Goal: Contribute content: Add original content to the website for others to see

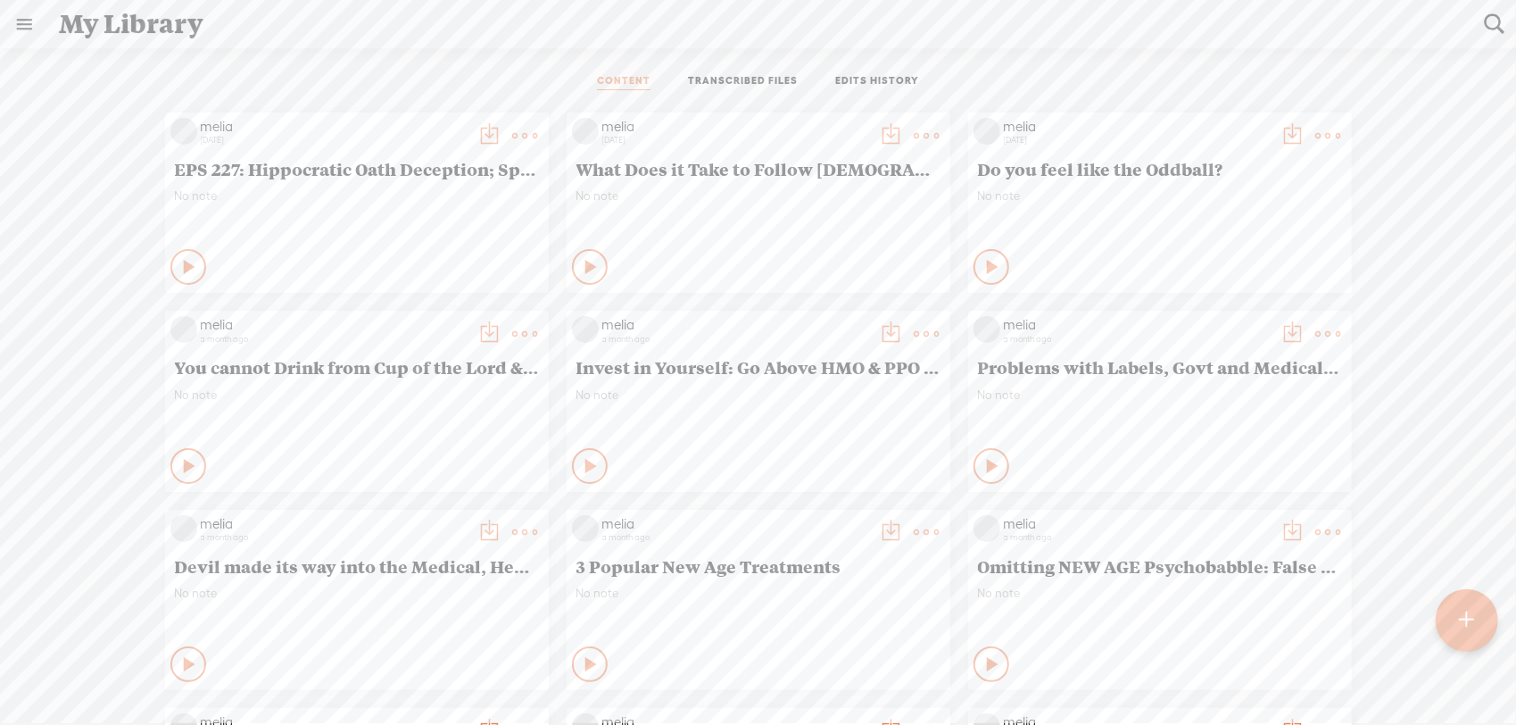
click at [1458, 605] on div at bounding box center [1467, 620] width 65 height 65
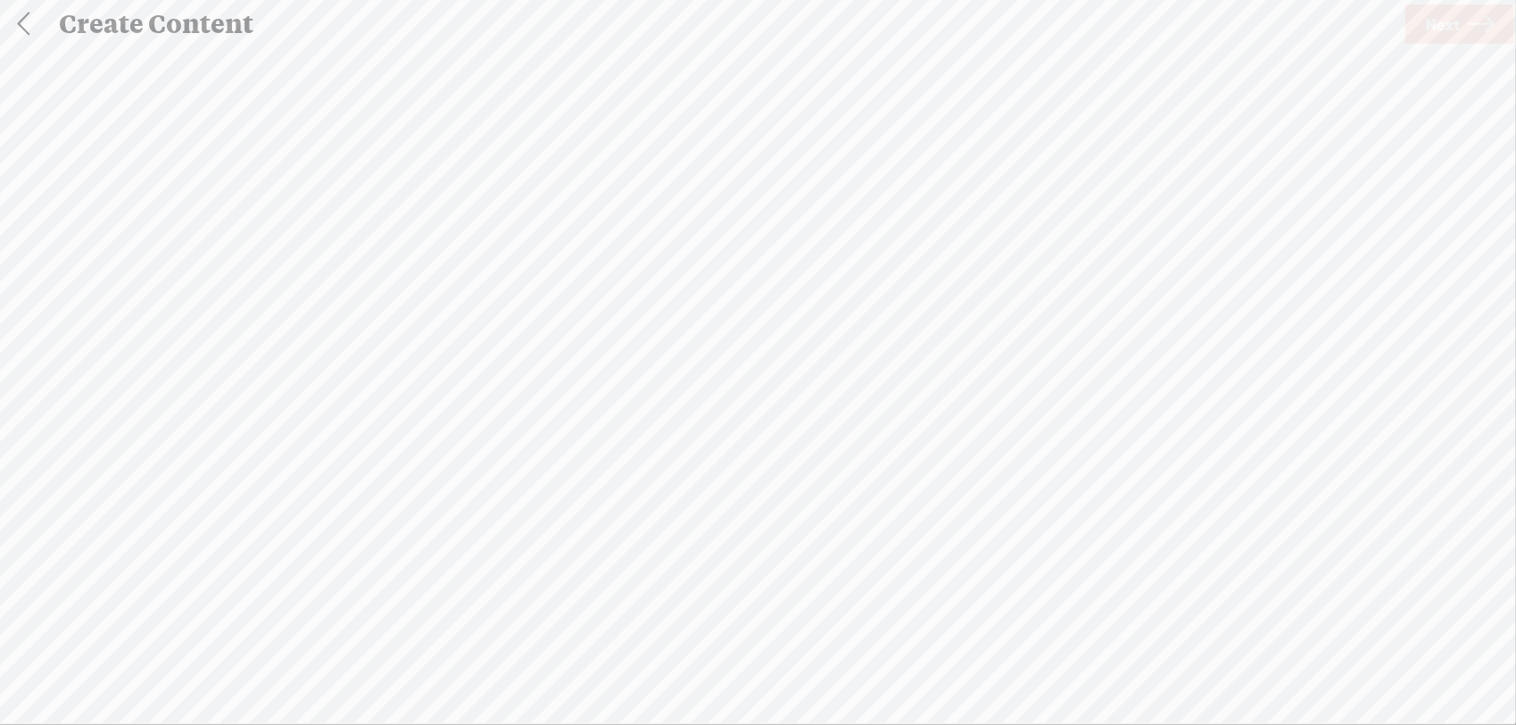
click at [175, 384] on span "Click to browse , or drag & drop your audio or video file here (File duration m…" at bounding box center [0, 417] width 350 height 182
click at [1446, 38] on span "Next" at bounding box center [1443, 25] width 34 height 46
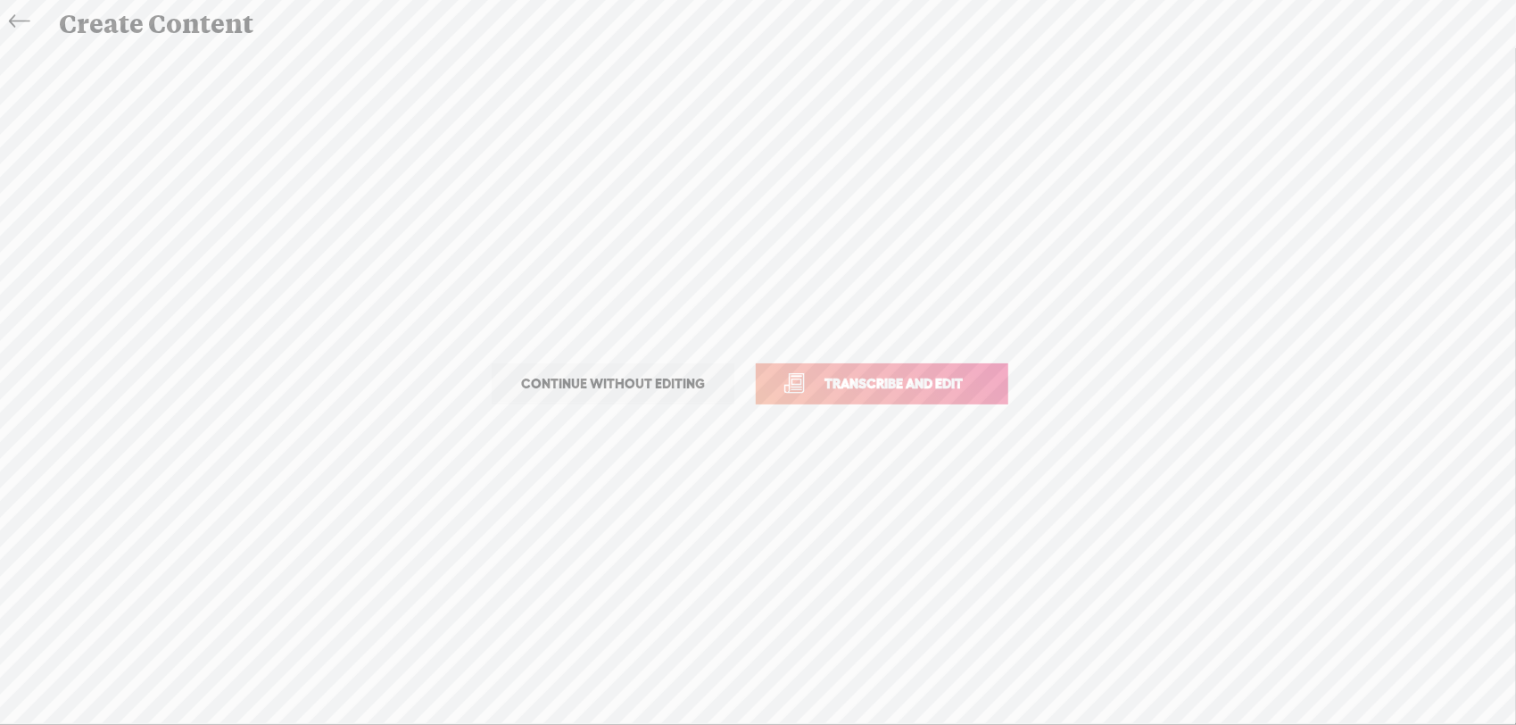
click at [958, 375] on span "Transcribe and edit" at bounding box center [894, 383] width 176 height 21
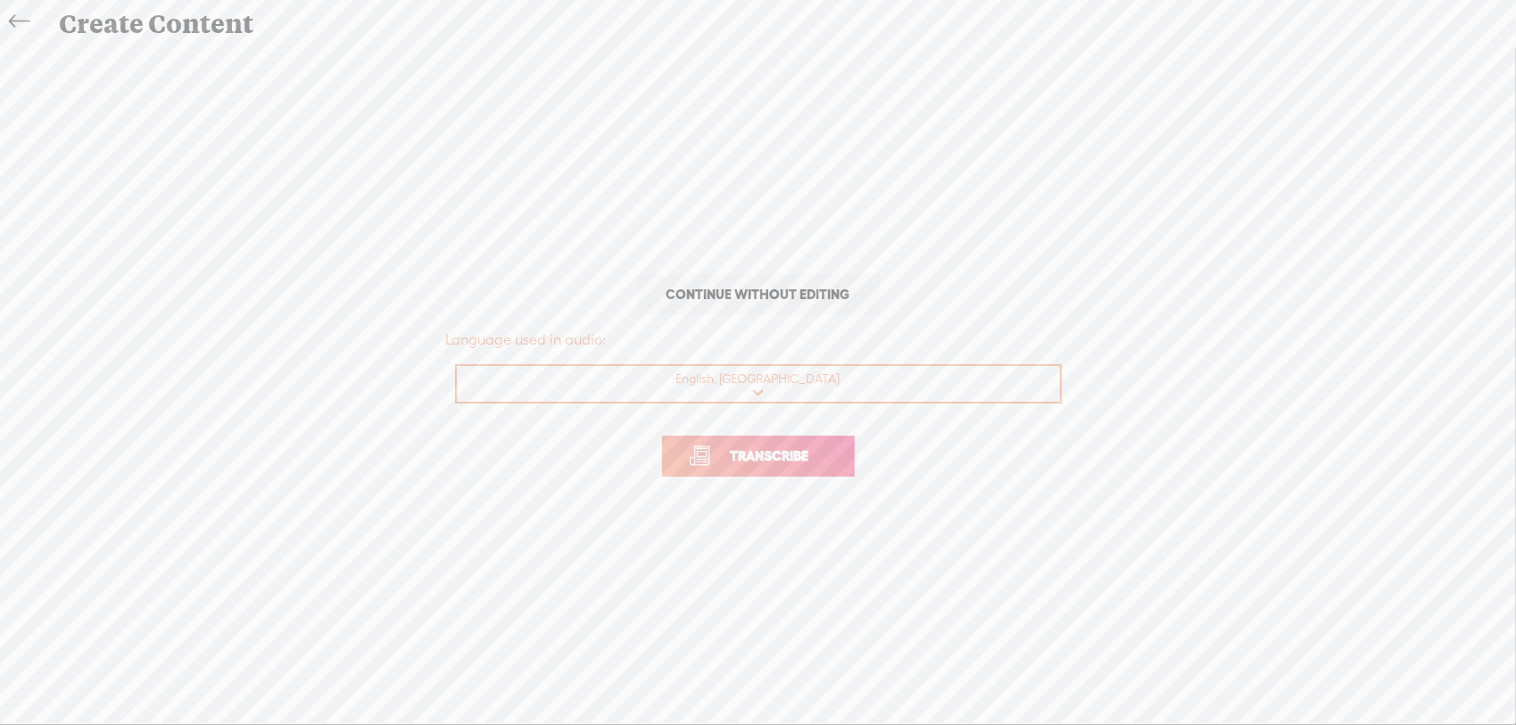
click at [859, 459] on p "Transcribe" at bounding box center [758, 456] width 625 height 79
click at [855, 459] on p "Transcribe" at bounding box center [758, 456] width 625 height 79
click at [835, 454] on link "Transcribe" at bounding box center [758, 456] width 193 height 41
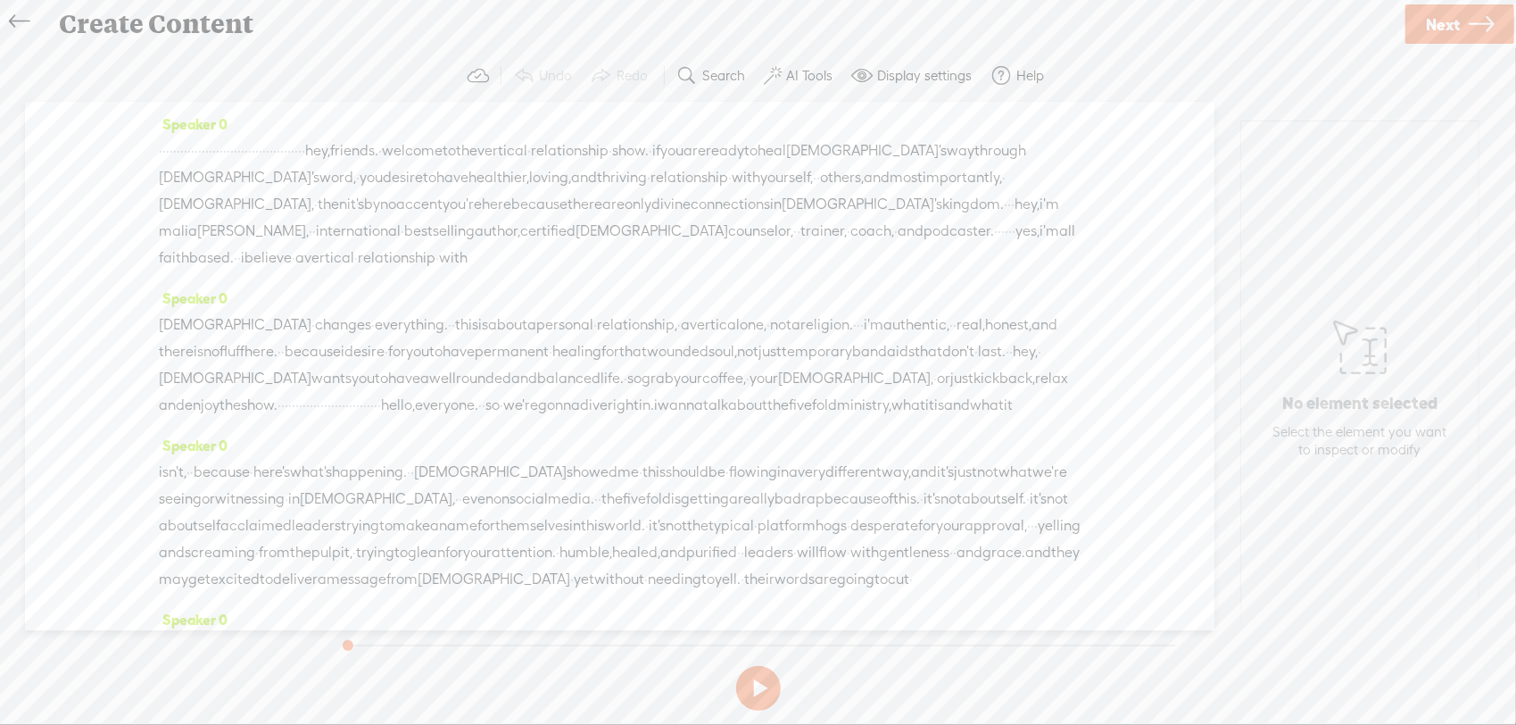
click at [800, 79] on label "AI Tools" at bounding box center [809, 76] width 46 height 18
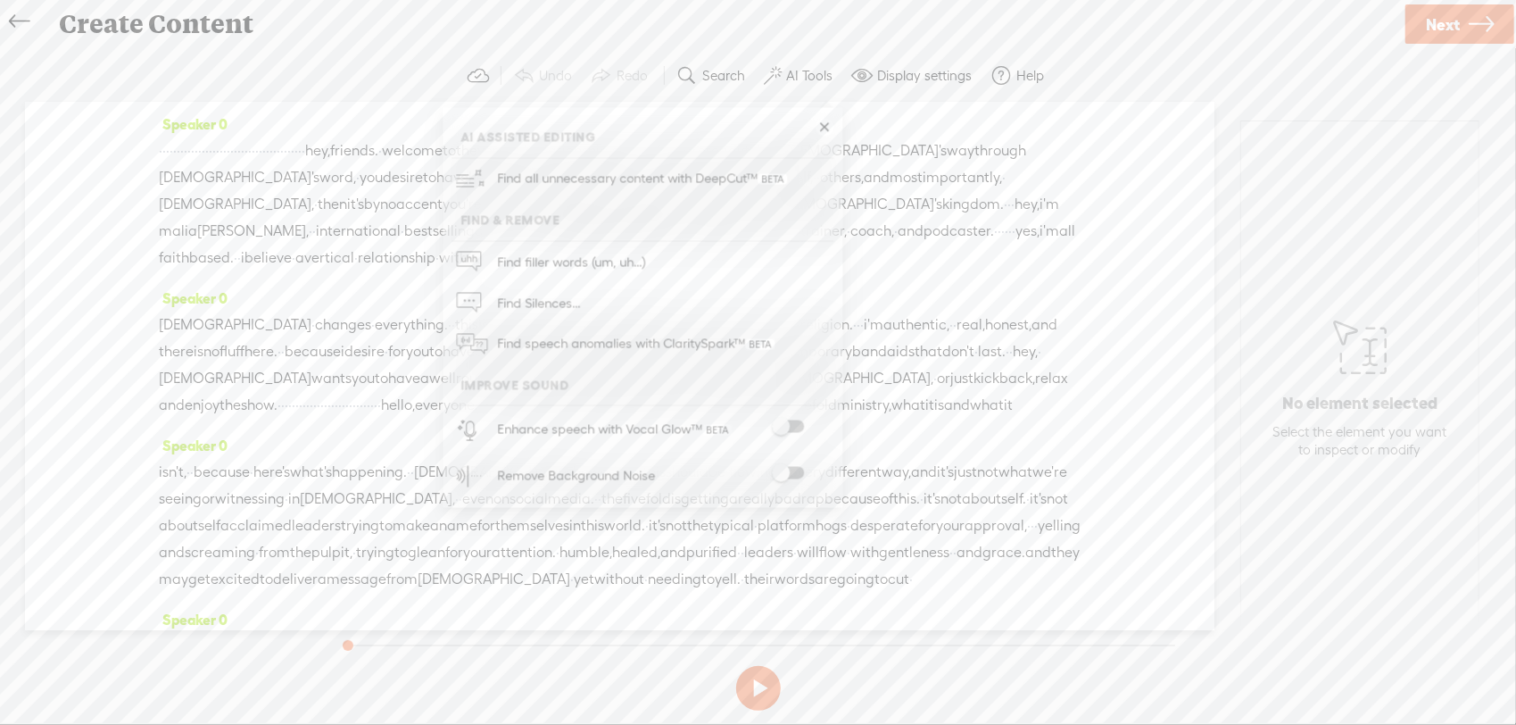
click at [793, 473] on span at bounding box center [788, 473] width 32 height 12
click at [414, 512] on span "[DEMOGRAPHIC_DATA]," at bounding box center [377, 498] width 155 height 27
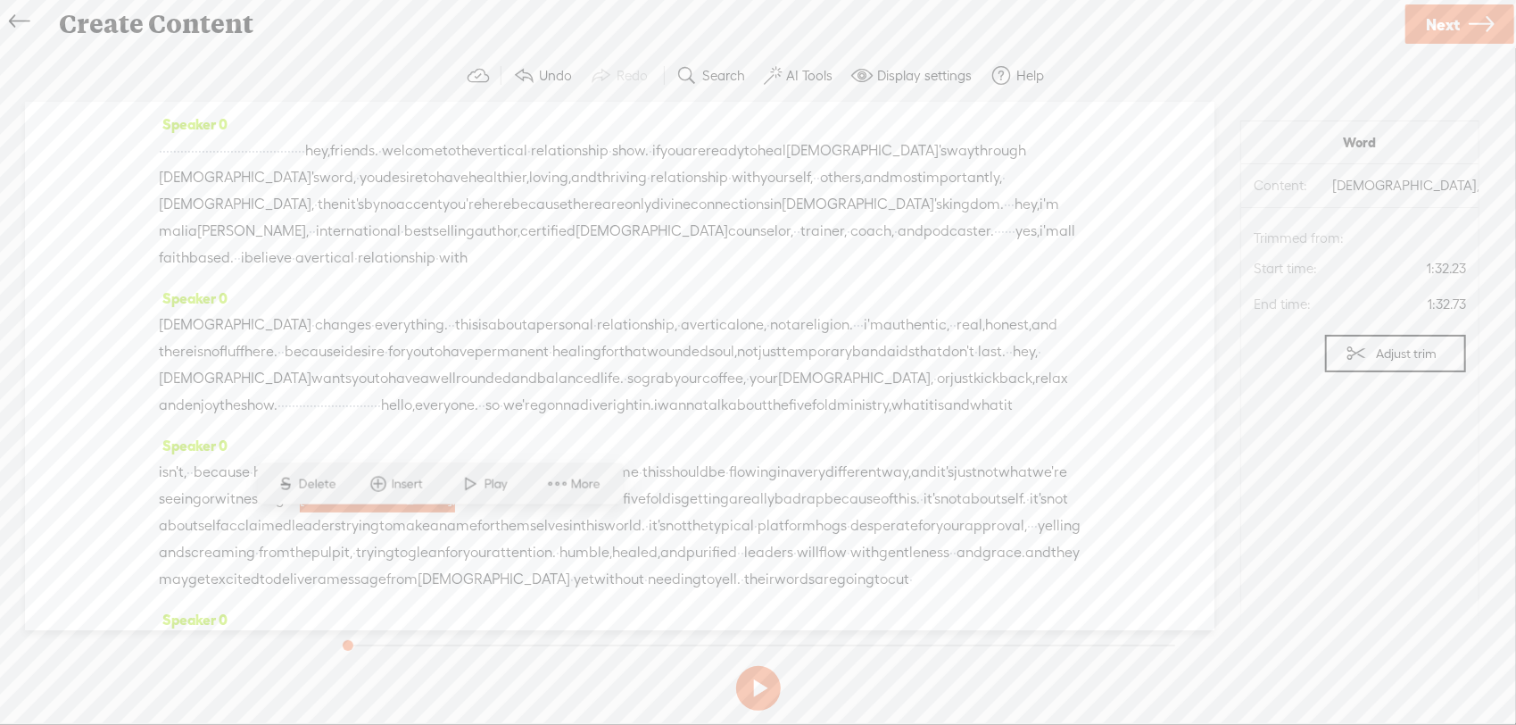
click at [494, 492] on span "Play" at bounding box center [499, 484] width 28 height 18
click at [419, 512] on span "[DEMOGRAPHIC_DATA]," at bounding box center [377, 498] width 155 height 27
click at [487, 489] on span "Play" at bounding box center [499, 484] width 28 height 18
click at [757, 685] on button at bounding box center [758, 688] width 45 height 45
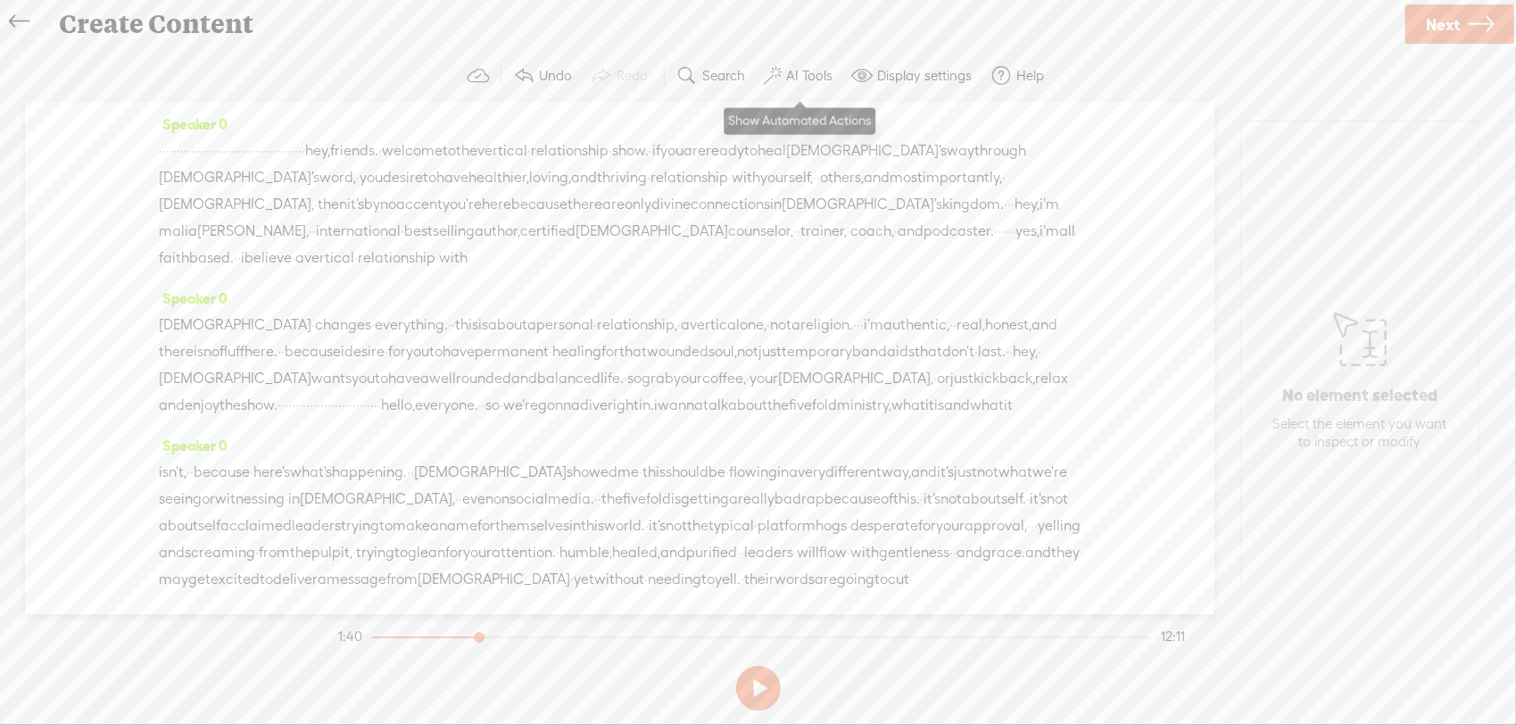
click at [786, 83] on label "AI Tools" at bounding box center [809, 76] width 46 height 18
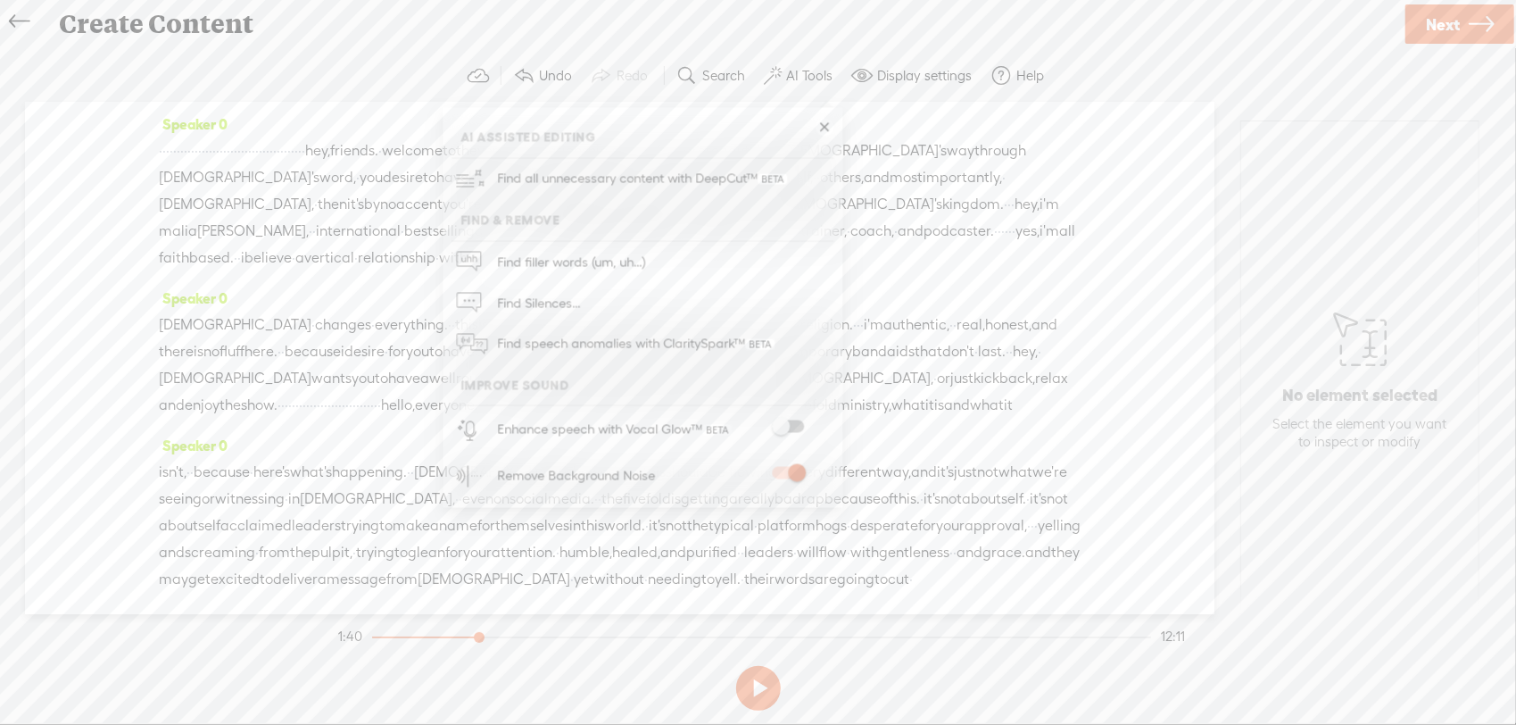
click at [828, 479] on div "Remove Background Noise" at bounding box center [662, 475] width 343 height 46
click at [915, 365] on span "that" at bounding box center [929, 351] width 28 height 27
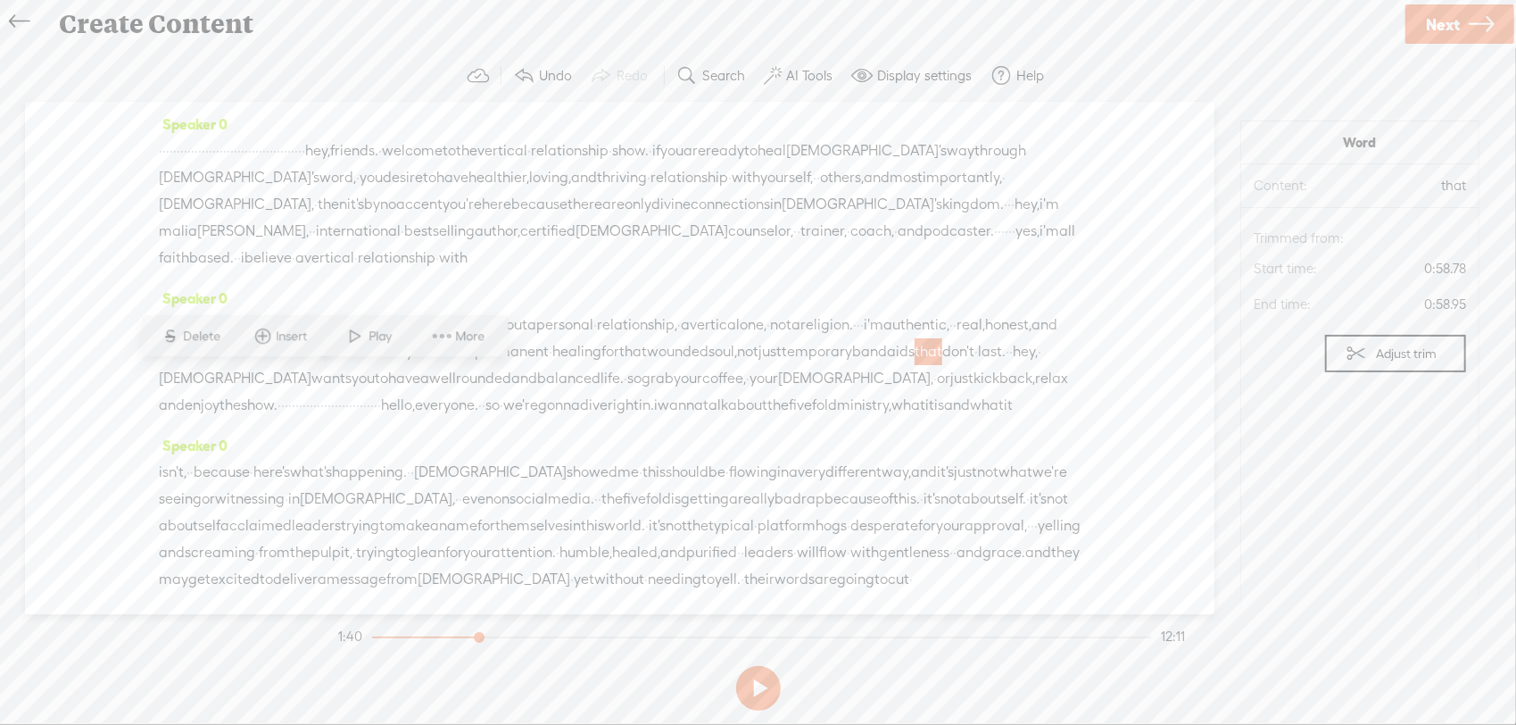
click at [385, 325] on span "Play" at bounding box center [369, 336] width 89 height 32
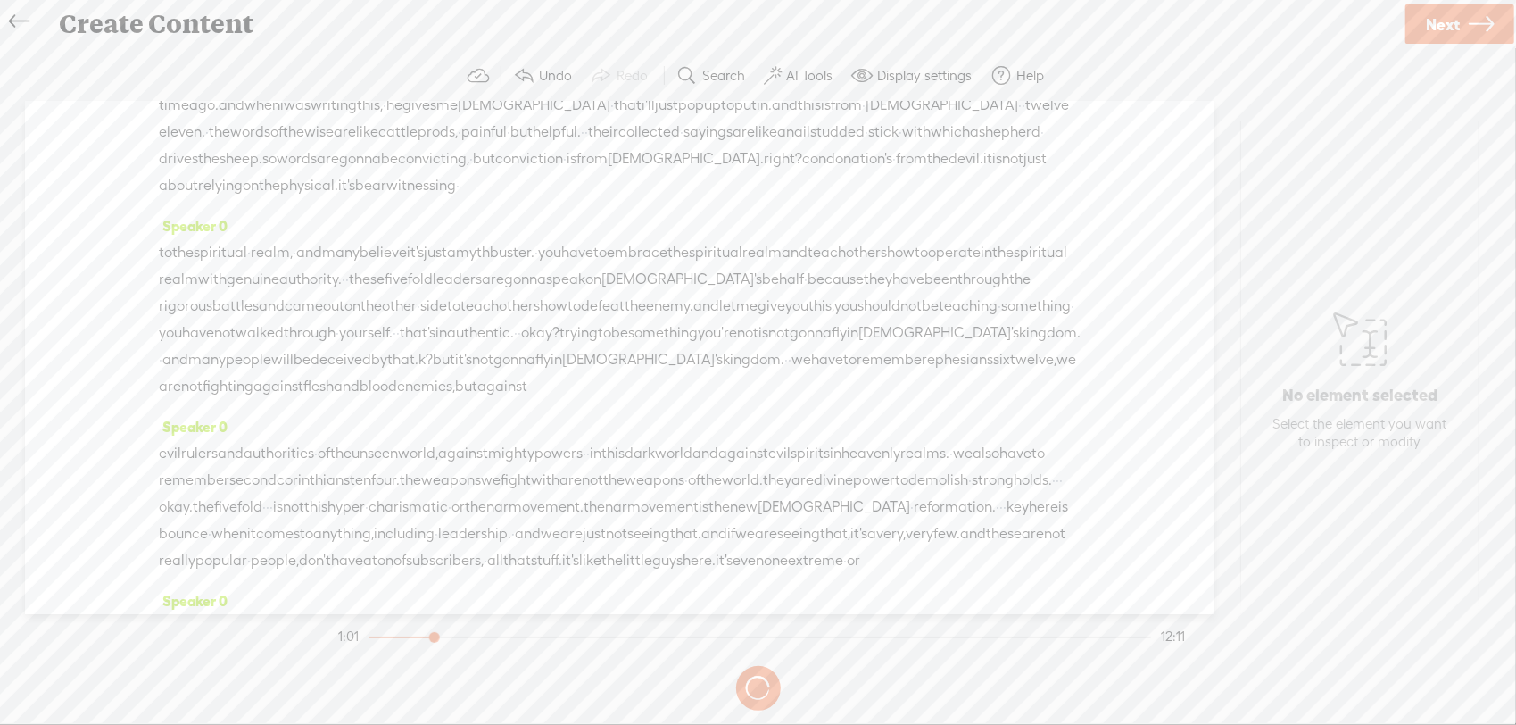
scroll to position [714, 0]
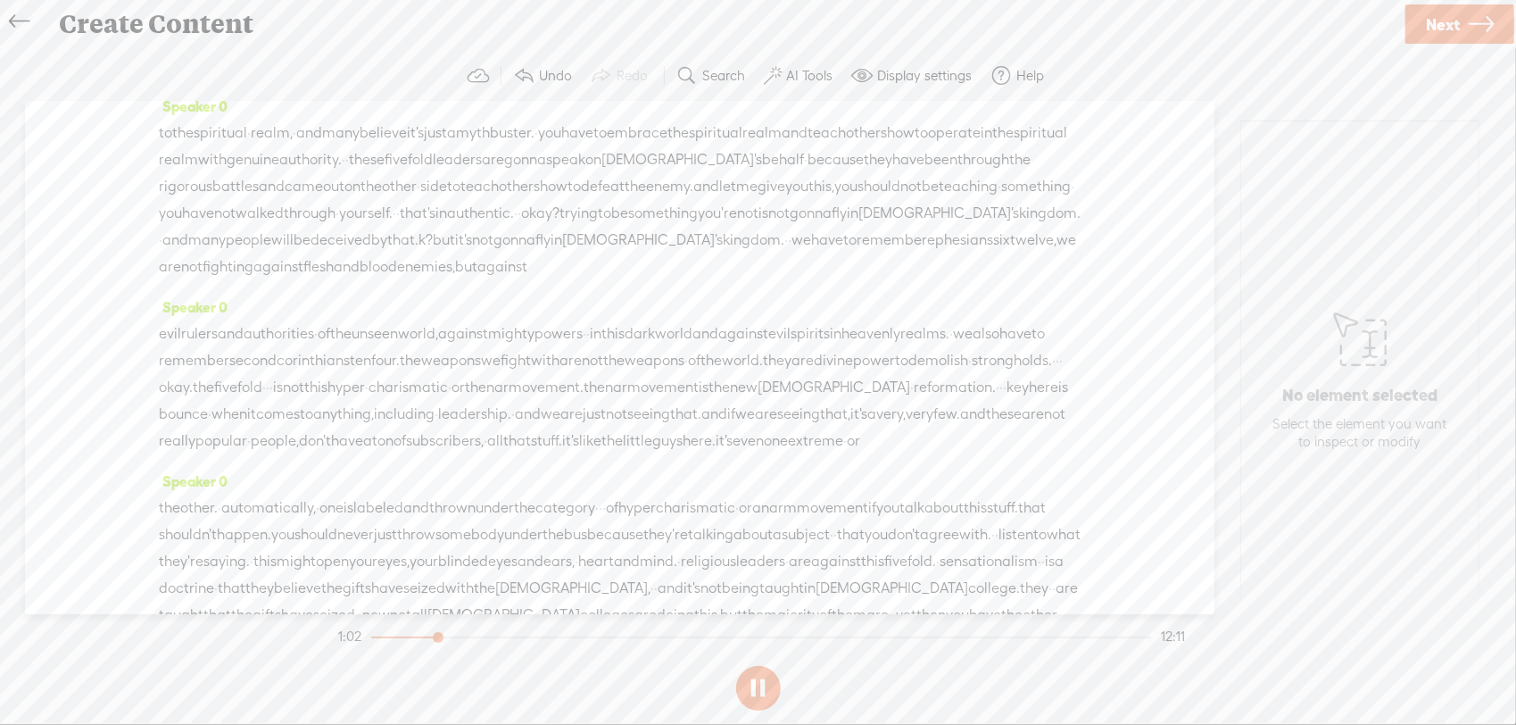
drag, startPoint x: 329, startPoint y: 319, endPoint x: 345, endPoint y: 334, distance: 21.5
click at [562, 253] on span "[DEMOGRAPHIC_DATA]'s" at bounding box center [642, 240] width 161 height 27
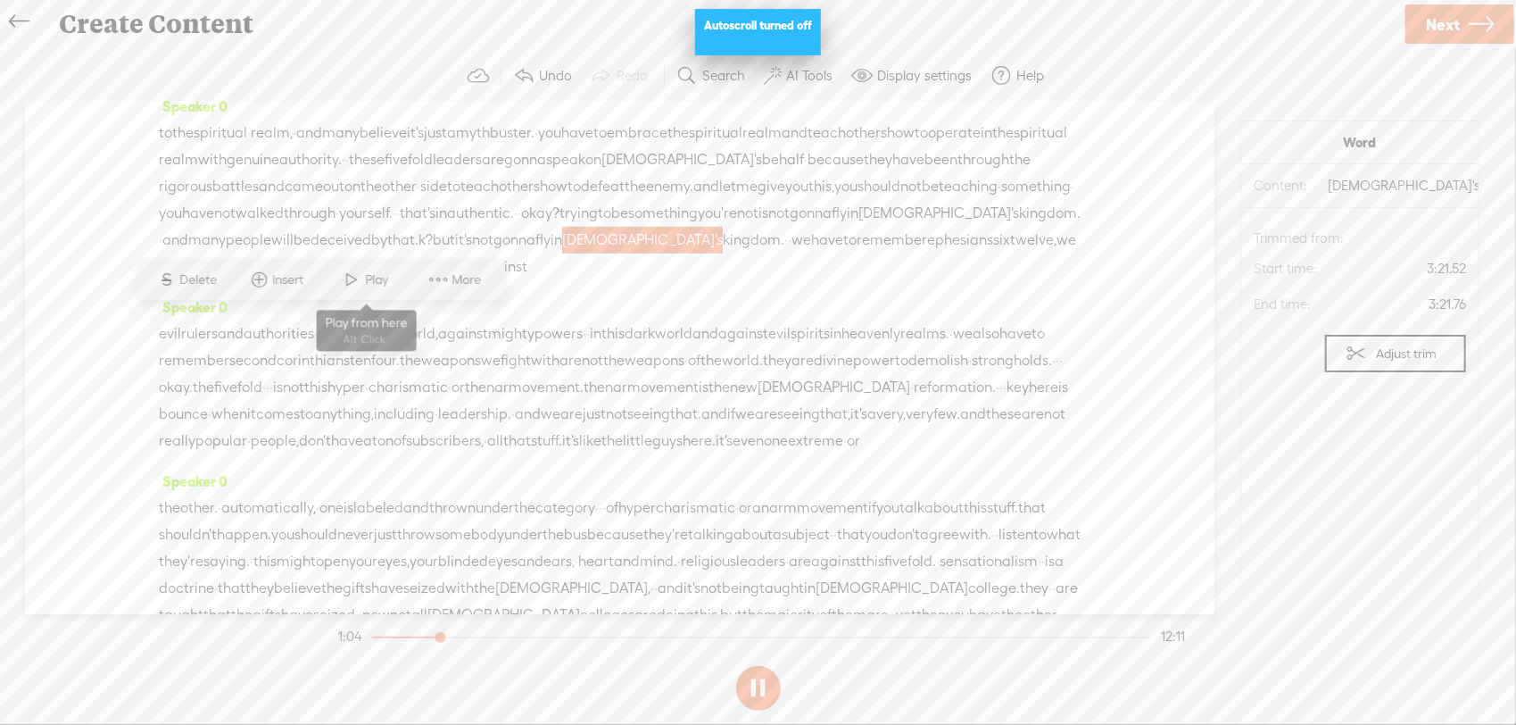
click at [364, 283] on span at bounding box center [352, 279] width 27 height 32
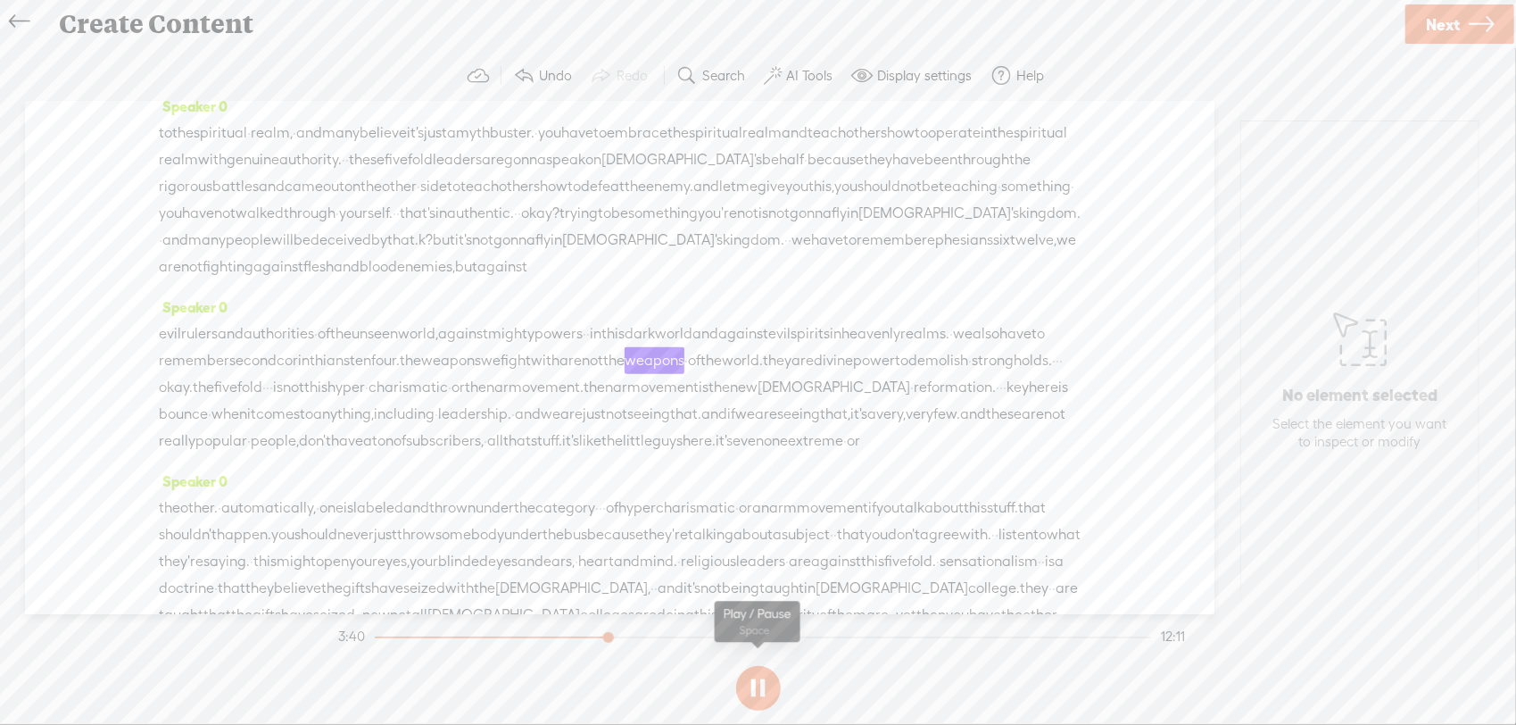
click at [765, 692] on button at bounding box center [758, 688] width 45 height 45
click at [229, 374] on span "remember" at bounding box center [194, 360] width 71 height 27
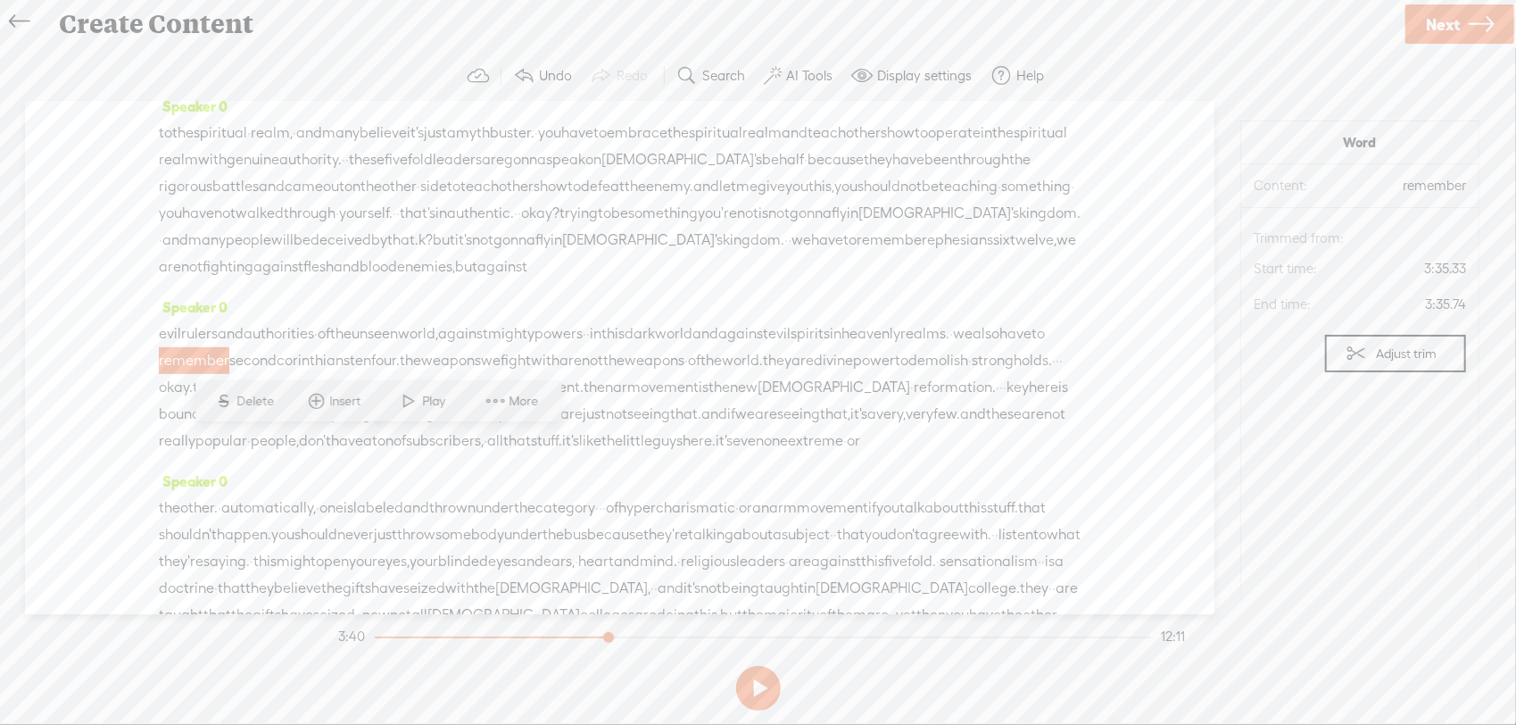
click at [419, 419] on div "S Delete Insert Play More" at bounding box center [378, 400] width 366 height 41
click at [423, 407] on span "Play" at bounding box center [437, 402] width 28 height 18
click at [229, 374] on span "remember" at bounding box center [194, 360] width 71 height 27
click at [431, 401] on span "Play" at bounding box center [437, 402] width 28 height 18
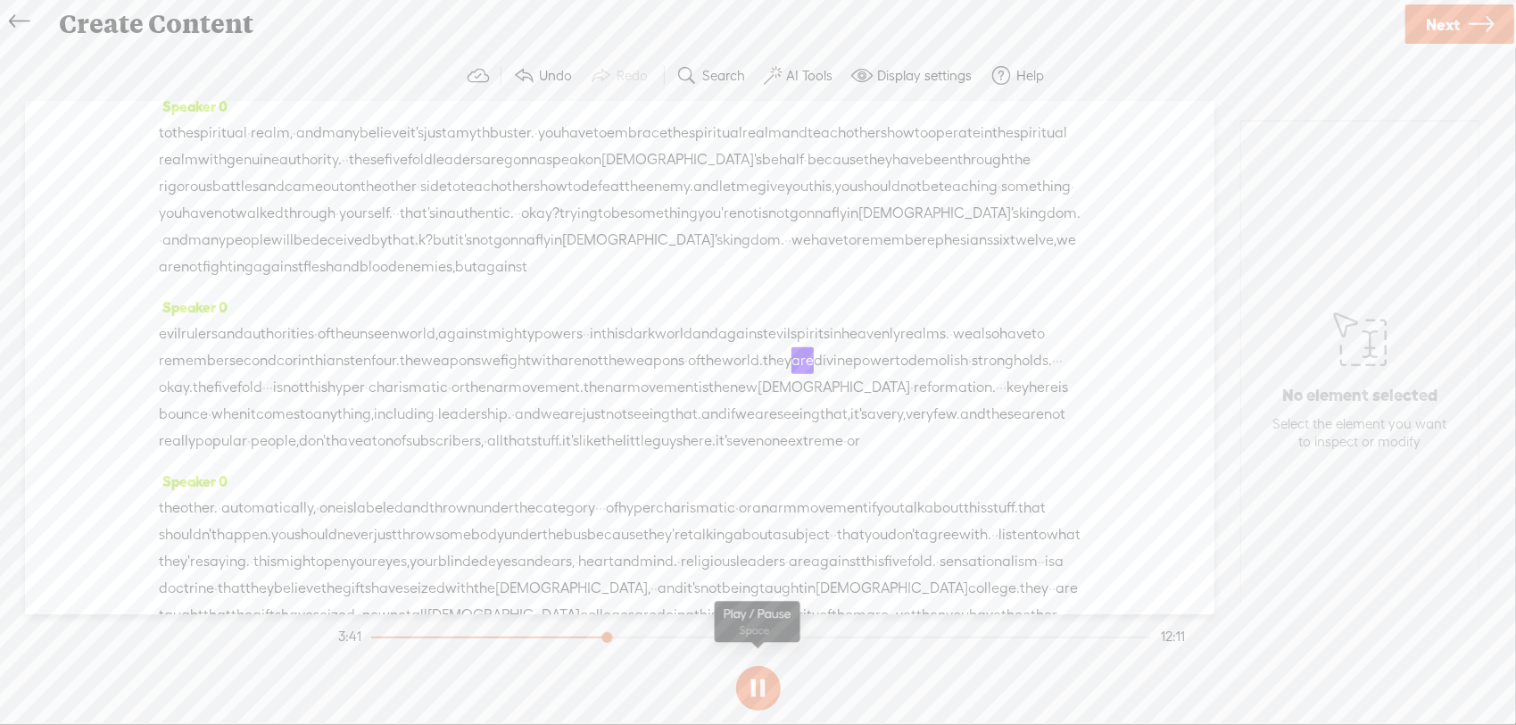
click at [758, 694] on button at bounding box center [758, 688] width 45 height 45
click at [798, 79] on label "AI Tools" at bounding box center [809, 76] width 46 height 18
click at [793, 74] on label "AI Tools" at bounding box center [809, 76] width 46 height 18
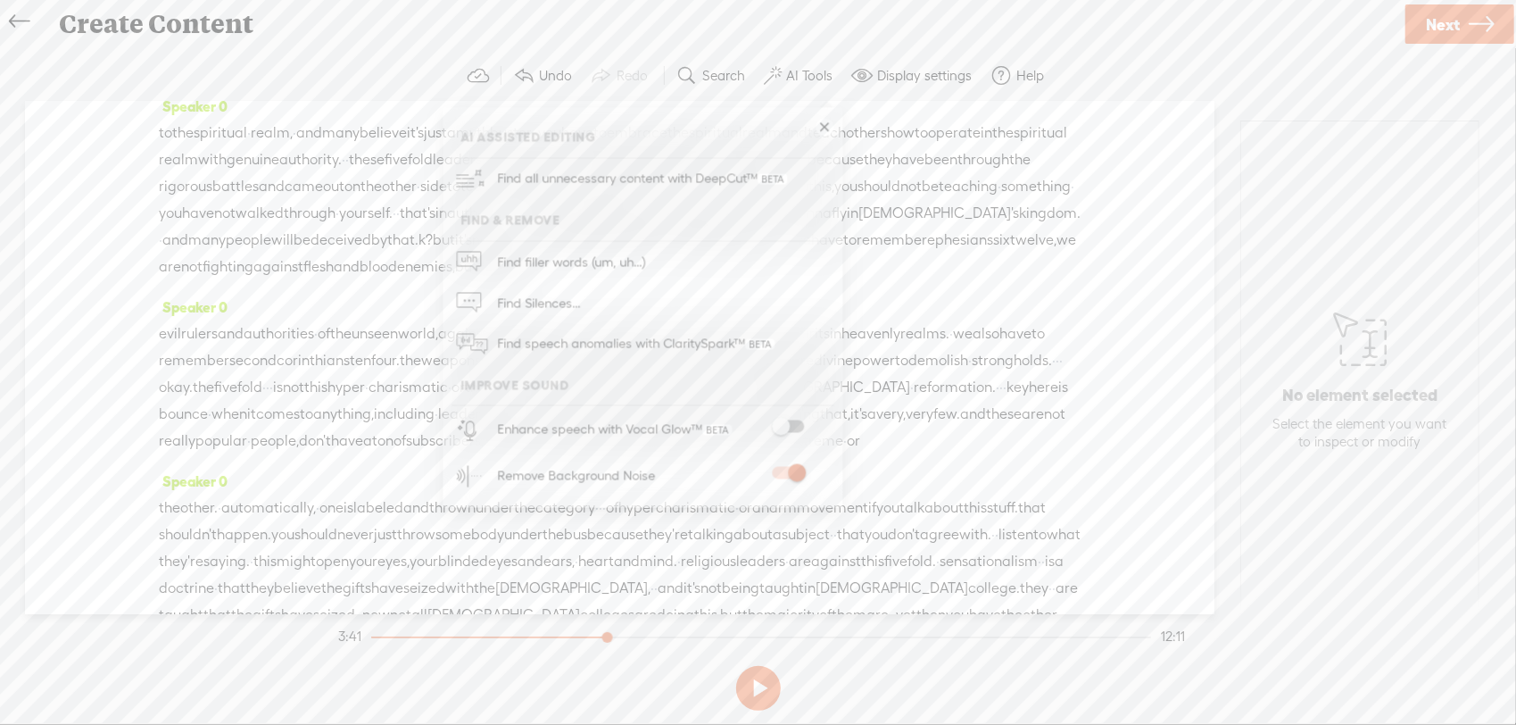
click at [793, 74] on label "AI Tools" at bounding box center [809, 76] width 46 height 18
click at [596, 474] on div "Remove Background Noise" at bounding box center [576, 476] width 158 height 22
click at [634, 477] on div "Remove Background Noise" at bounding box center [576, 476] width 158 height 22
click at [730, 401] on span "new" at bounding box center [744, 387] width 28 height 27
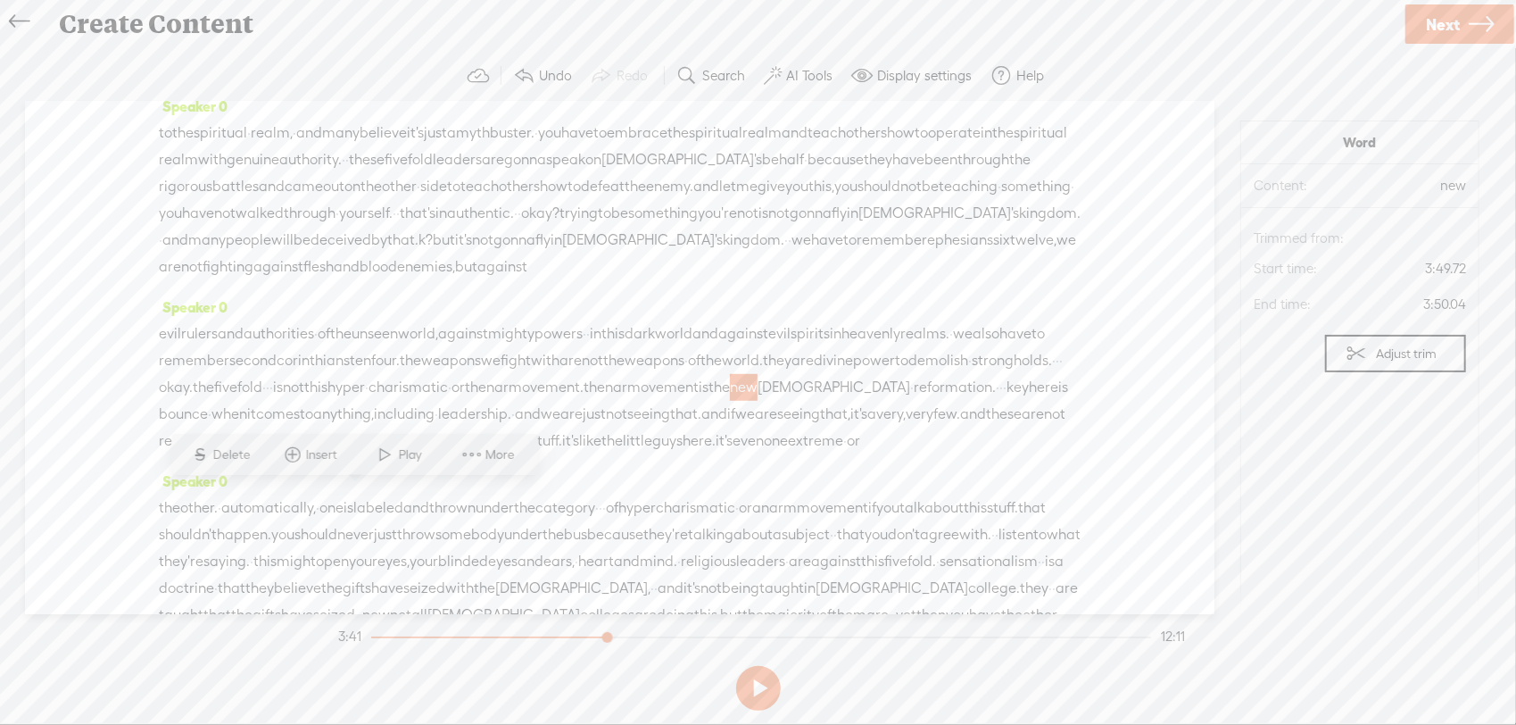
click at [413, 461] on span "Play" at bounding box center [413, 455] width 28 height 18
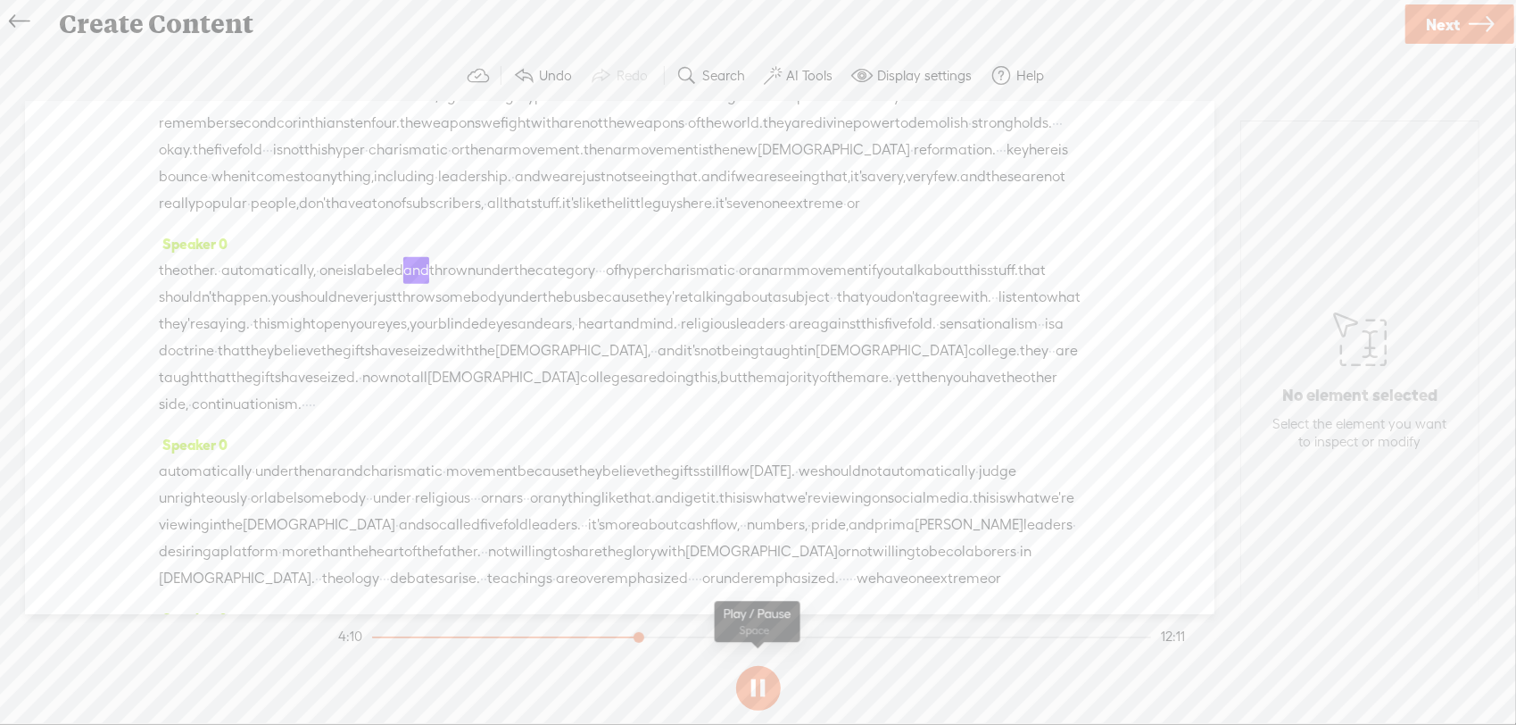
click at [751, 682] on button at bounding box center [758, 688] width 45 height 45
click at [736, 79] on label "Search" at bounding box center [723, 76] width 43 height 18
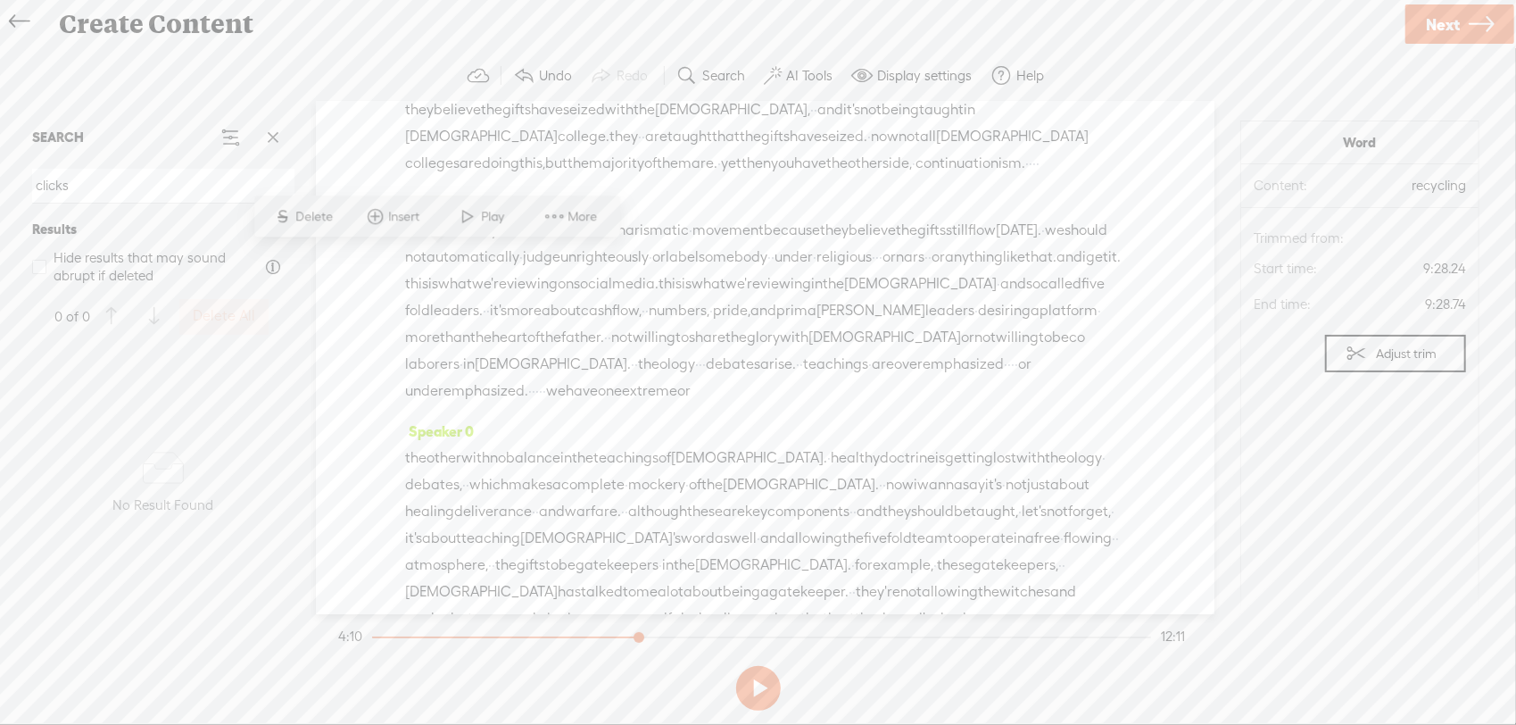
scroll to position [3443, 0]
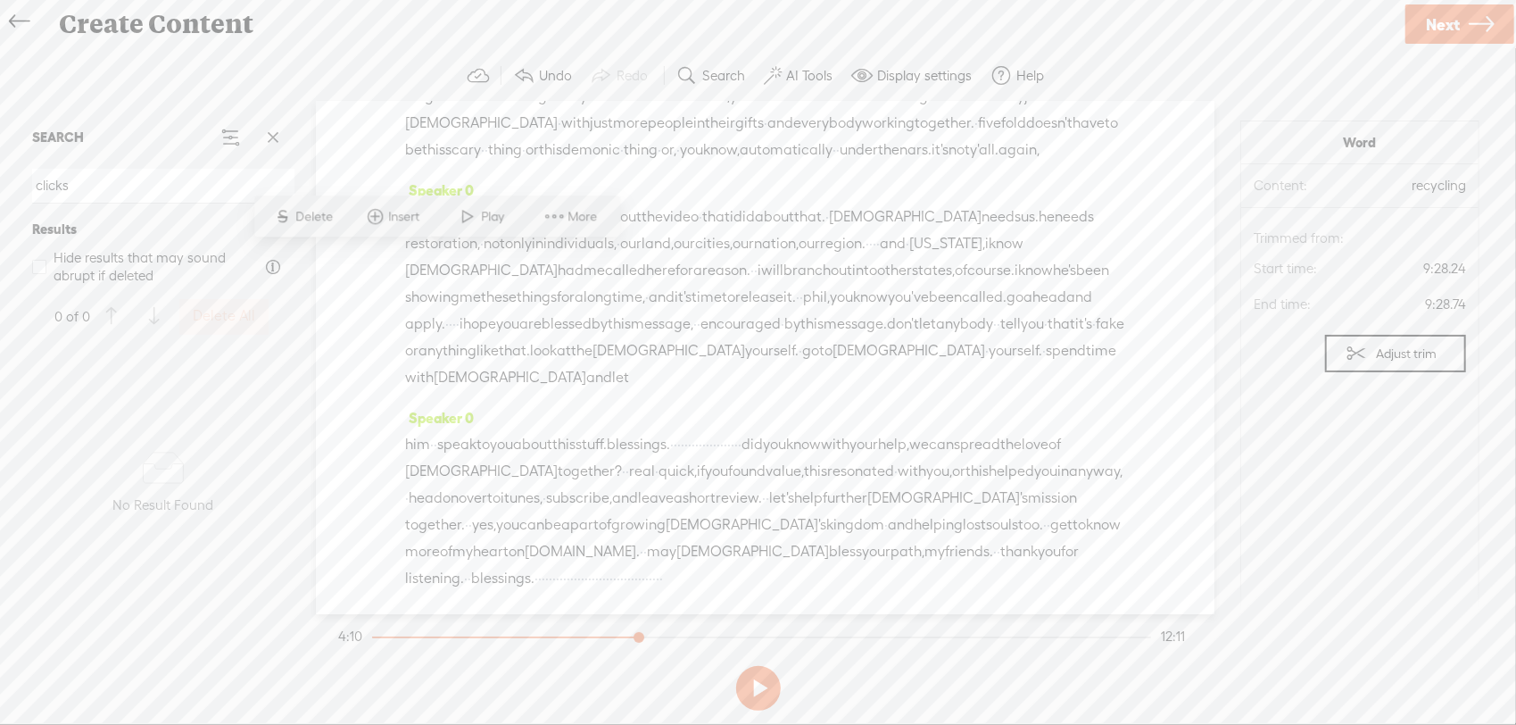
type input "clicks"
click at [280, 124] on span at bounding box center [273, 137] width 27 height 27
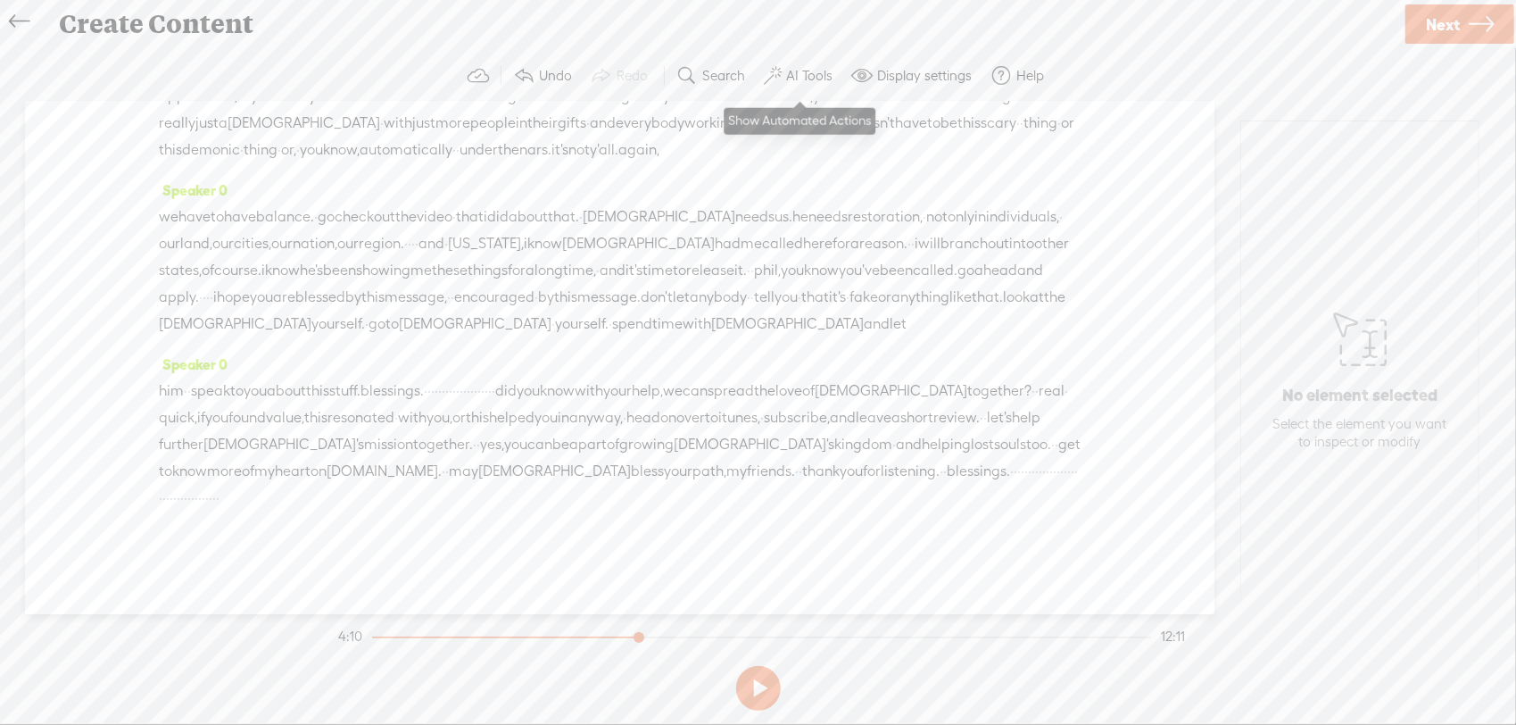
click at [797, 75] on label "AI Tools" at bounding box center [809, 76] width 46 height 18
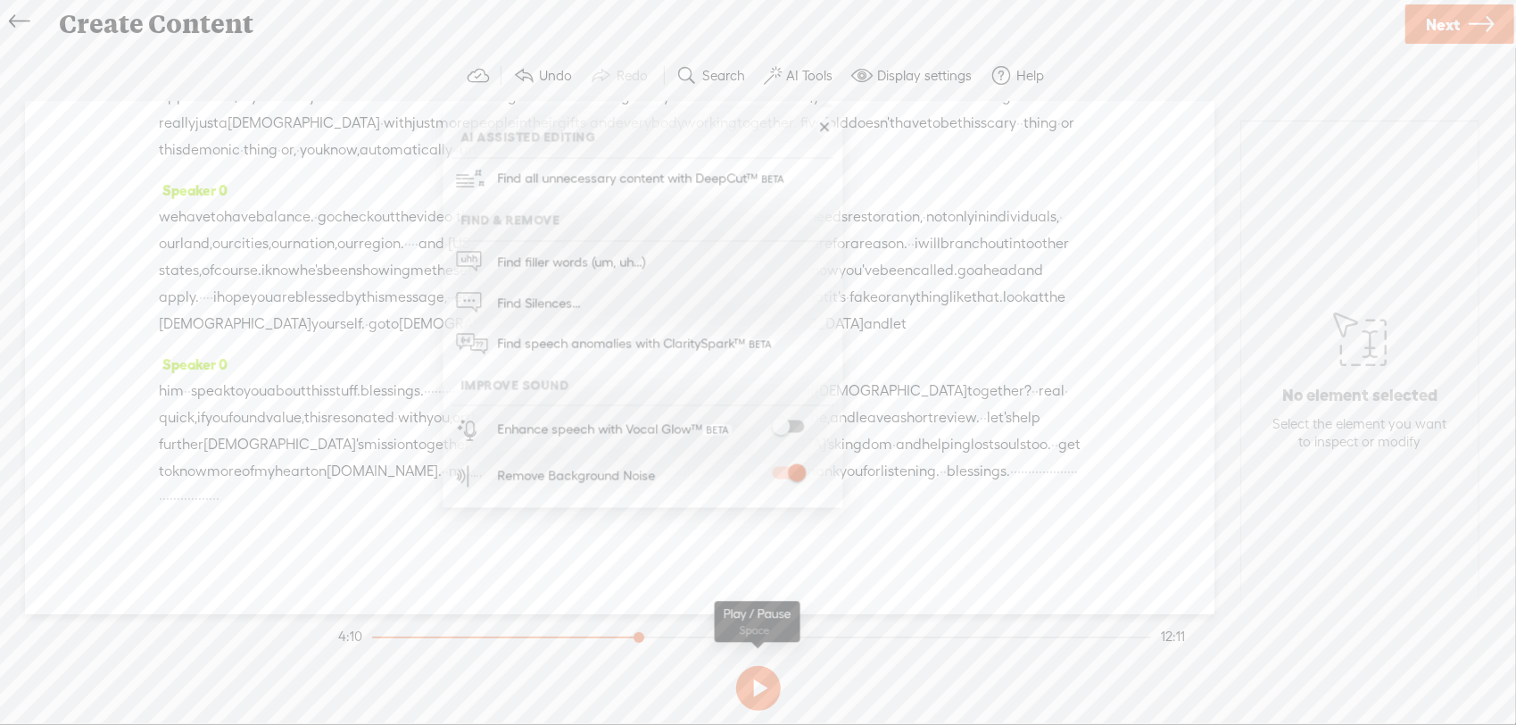
click at [751, 673] on button at bounding box center [758, 688] width 45 height 45
click at [827, 123] on link at bounding box center [825, 128] width 18 height 18
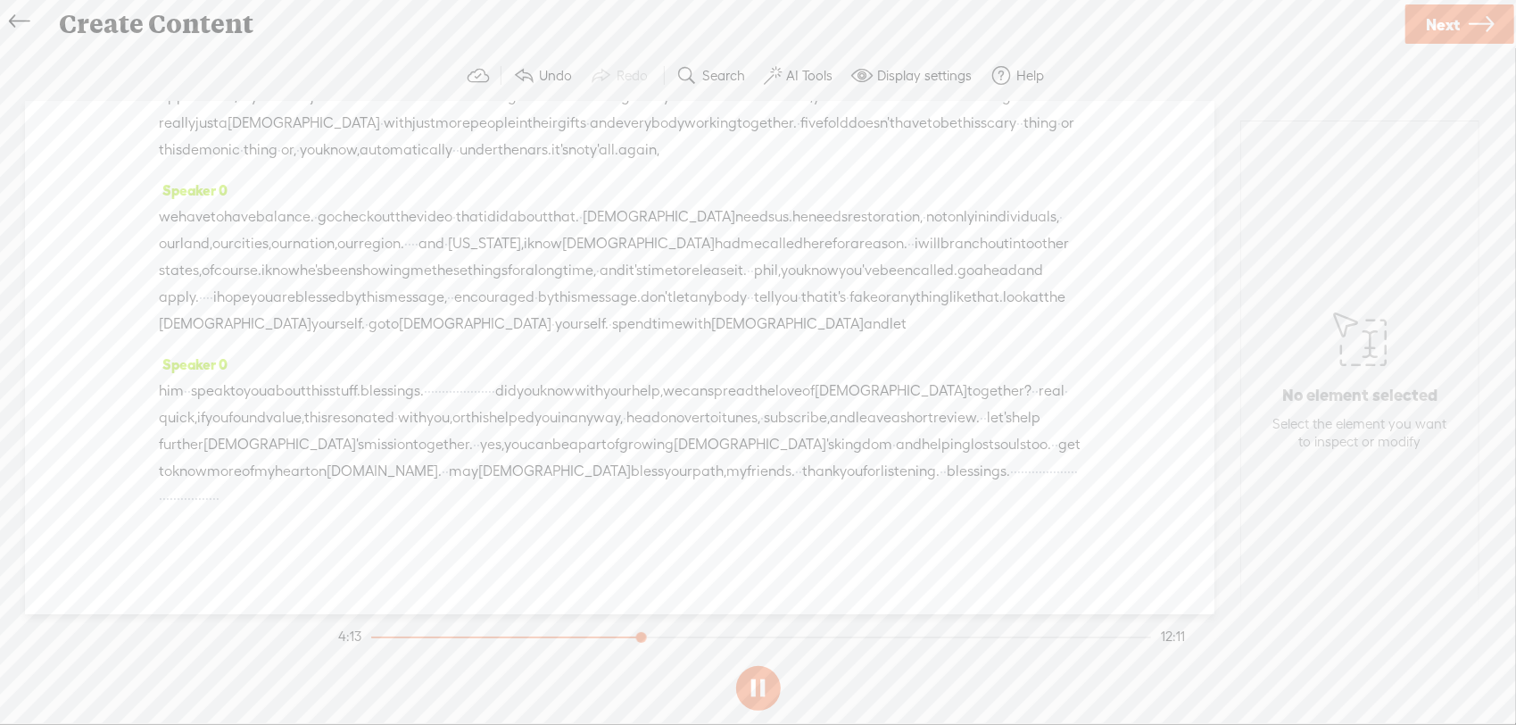
scroll to position [3664, 0]
click at [764, 689] on button at bounding box center [758, 688] width 45 height 45
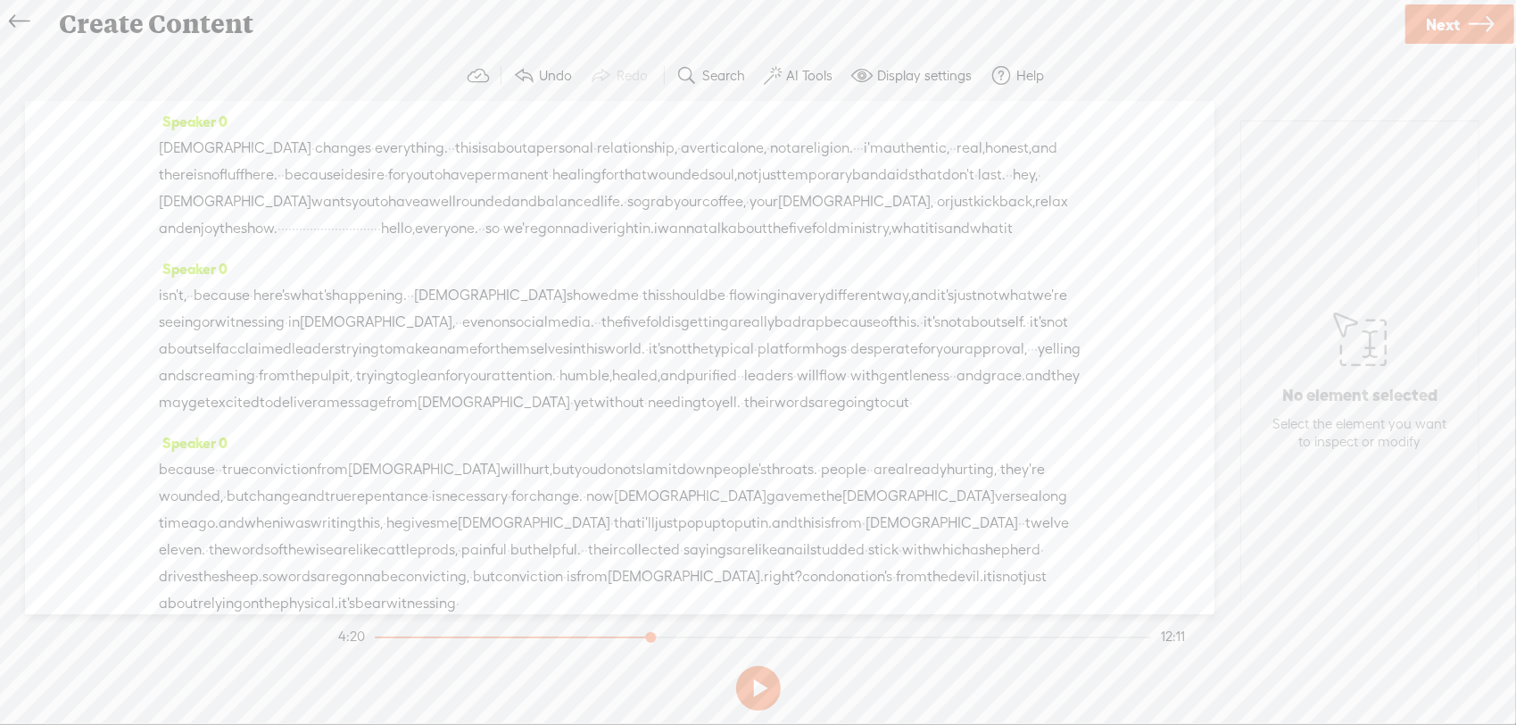
scroll to position [89, 0]
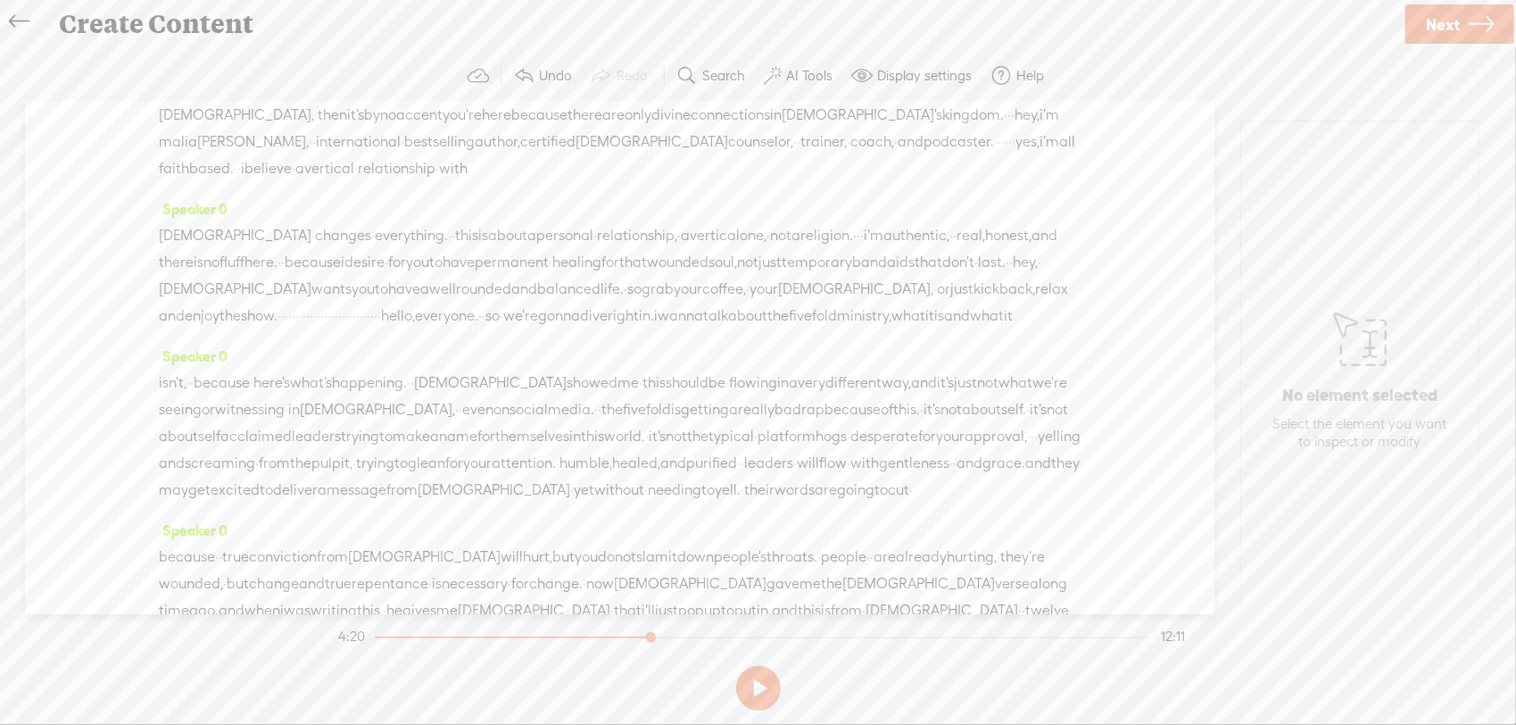
click at [536, 237] on span "personal" at bounding box center [564, 235] width 57 height 27
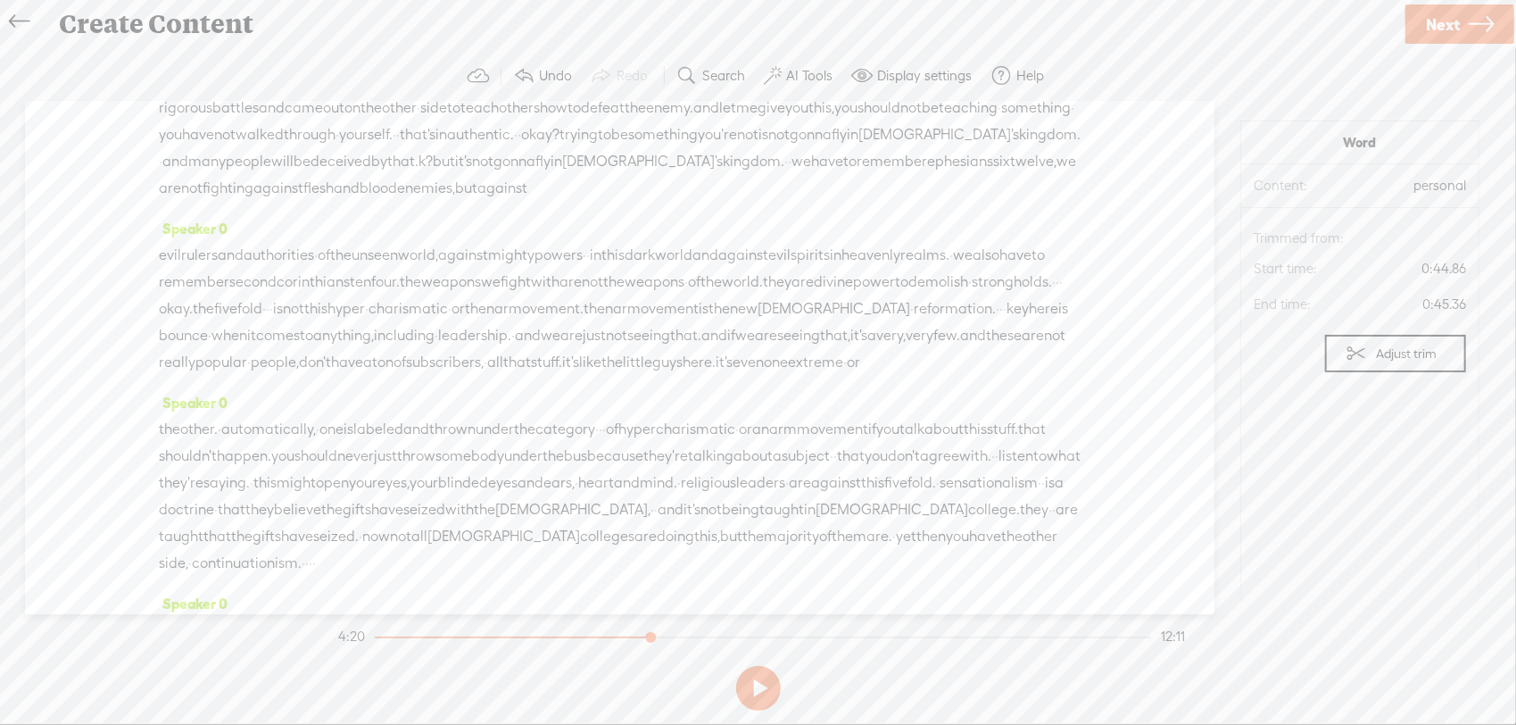
scroll to position [803, 0]
click at [777, 338] on span "seeing" at bounding box center [798, 324] width 43 height 27
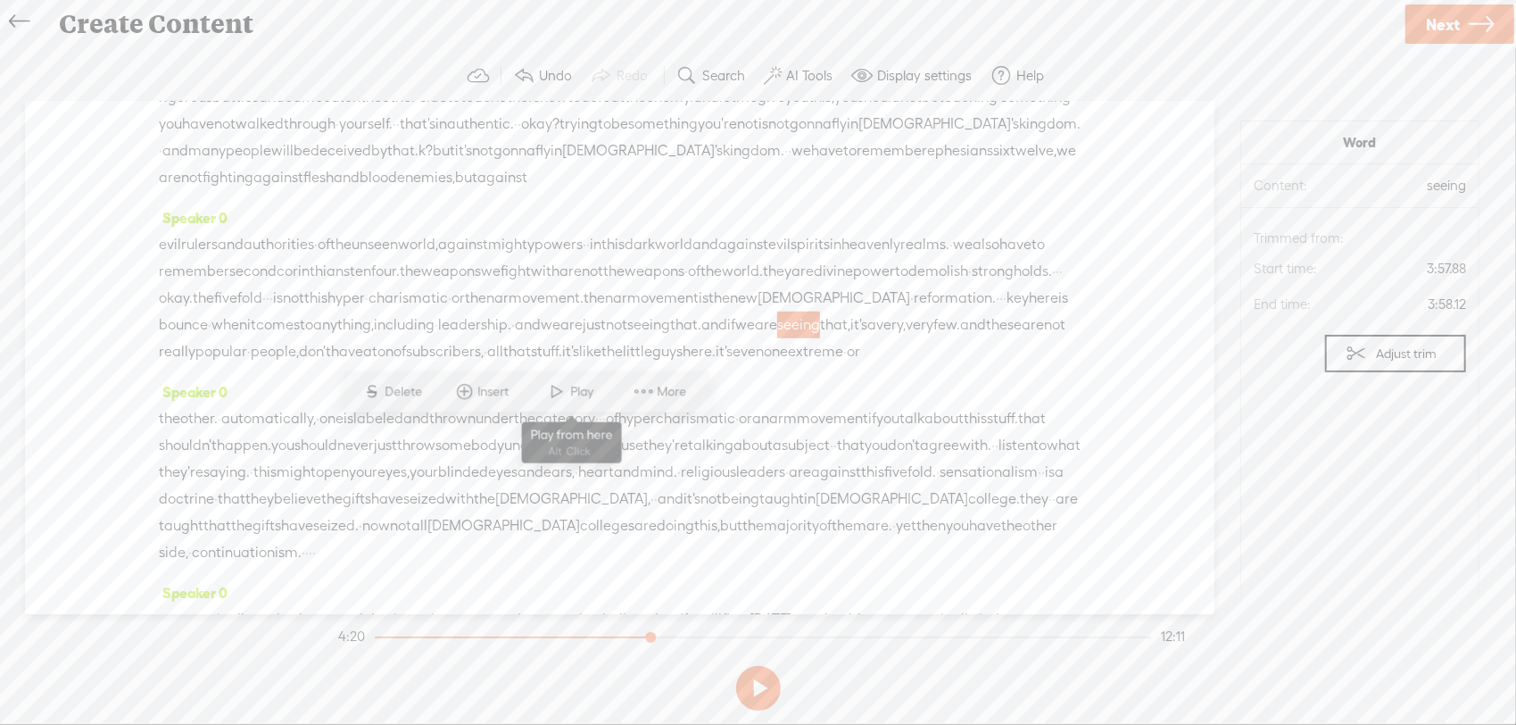
click at [568, 387] on span at bounding box center [557, 392] width 27 height 32
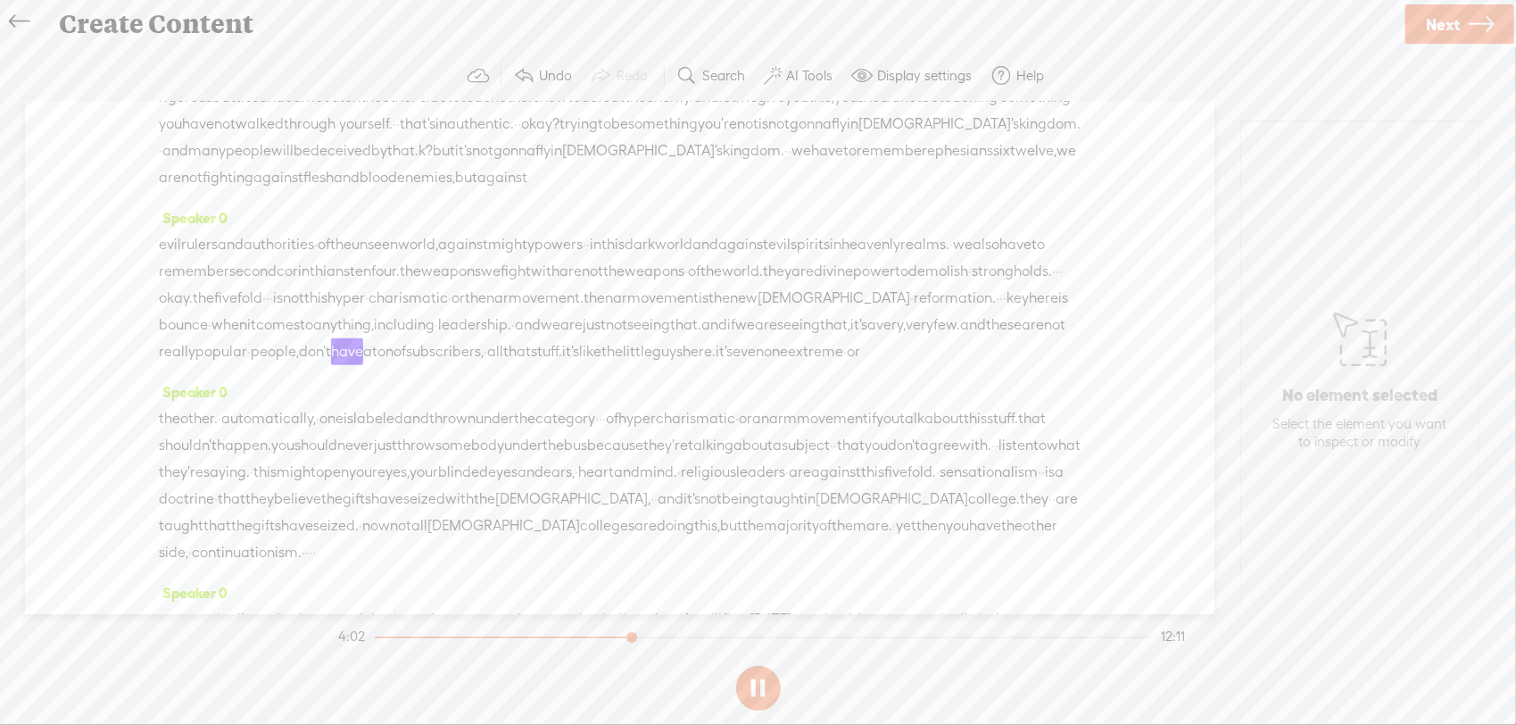
click at [277, 485] on span "this" at bounding box center [264, 472] width 23 height 27
click at [701, 551] on span at bounding box center [700, 539] width 27 height 32
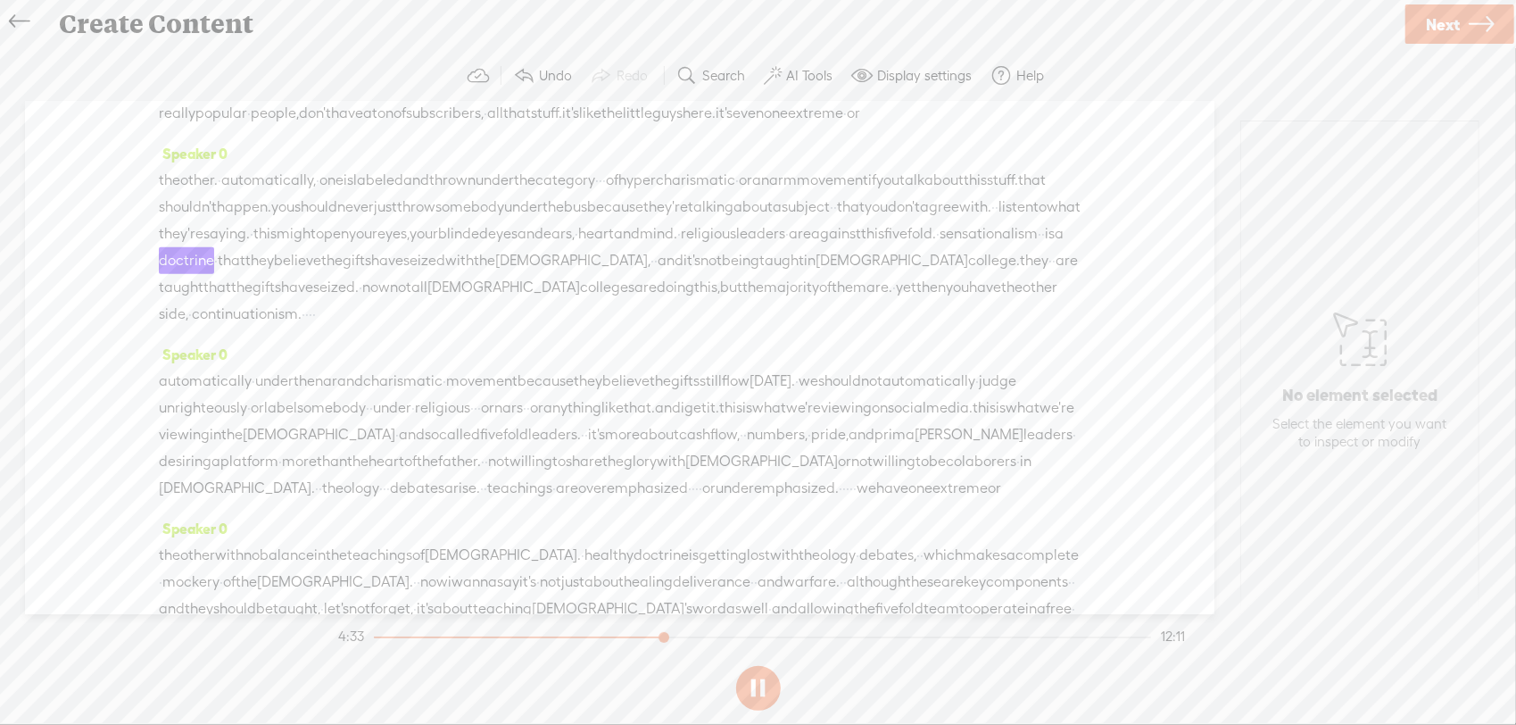
click at [748, 677] on button at bounding box center [758, 688] width 45 height 45
click at [809, 84] on label "AI Tools" at bounding box center [809, 76] width 46 height 18
click at [826, 119] on link at bounding box center [825, 128] width 18 height 18
click at [752, 702] on button at bounding box center [758, 688] width 45 height 45
click at [760, 678] on button at bounding box center [758, 688] width 45 height 45
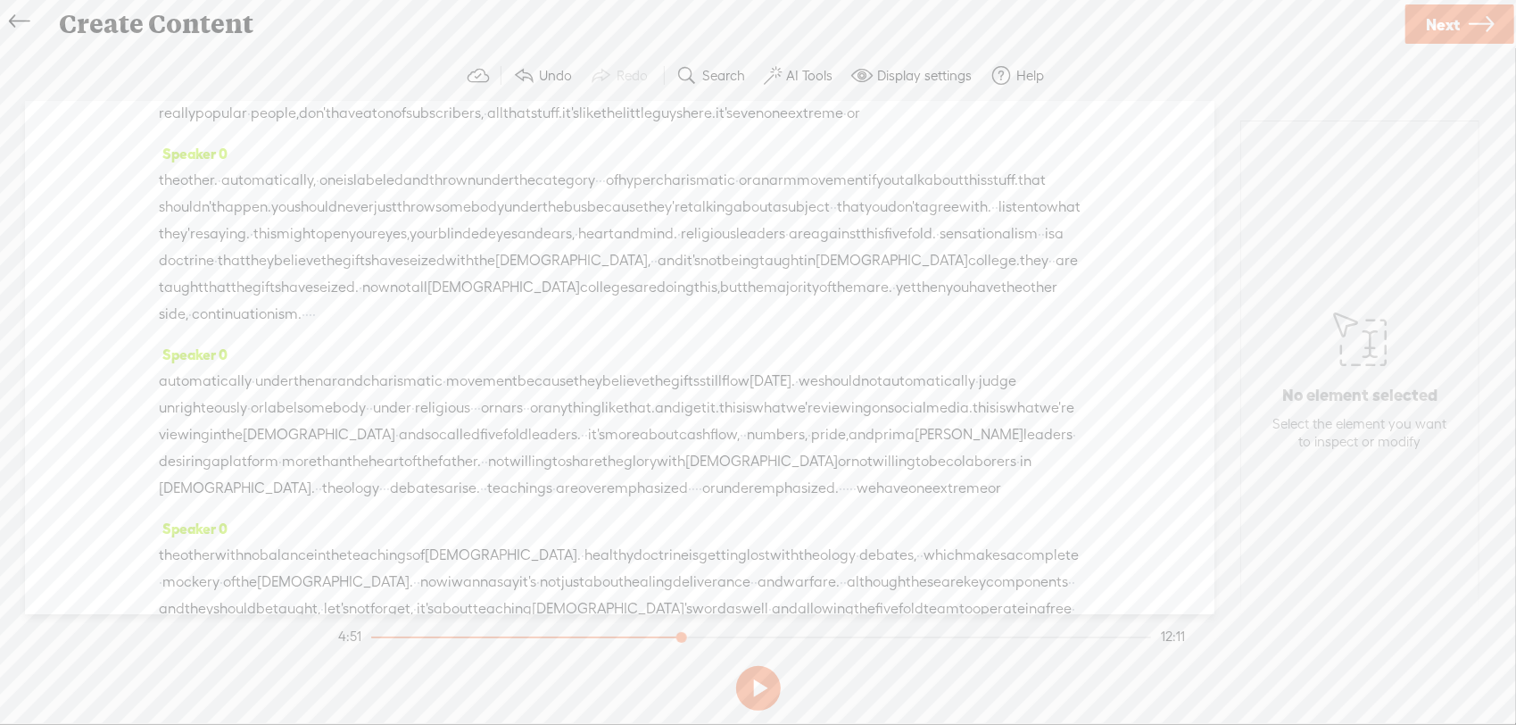
click at [302, 328] on span "continuationism." at bounding box center [247, 314] width 110 height 27
click at [877, 476] on div "Speaker 0 automatically · under the nar and charismatic · movement because they…" at bounding box center [620, 428] width 922 height 174
click at [188, 328] on span "side," at bounding box center [173, 314] width 29 height 27
click at [855, 369] on span "Play" at bounding box center [846, 381] width 89 height 32
click at [765, 680] on button at bounding box center [758, 688] width 45 height 45
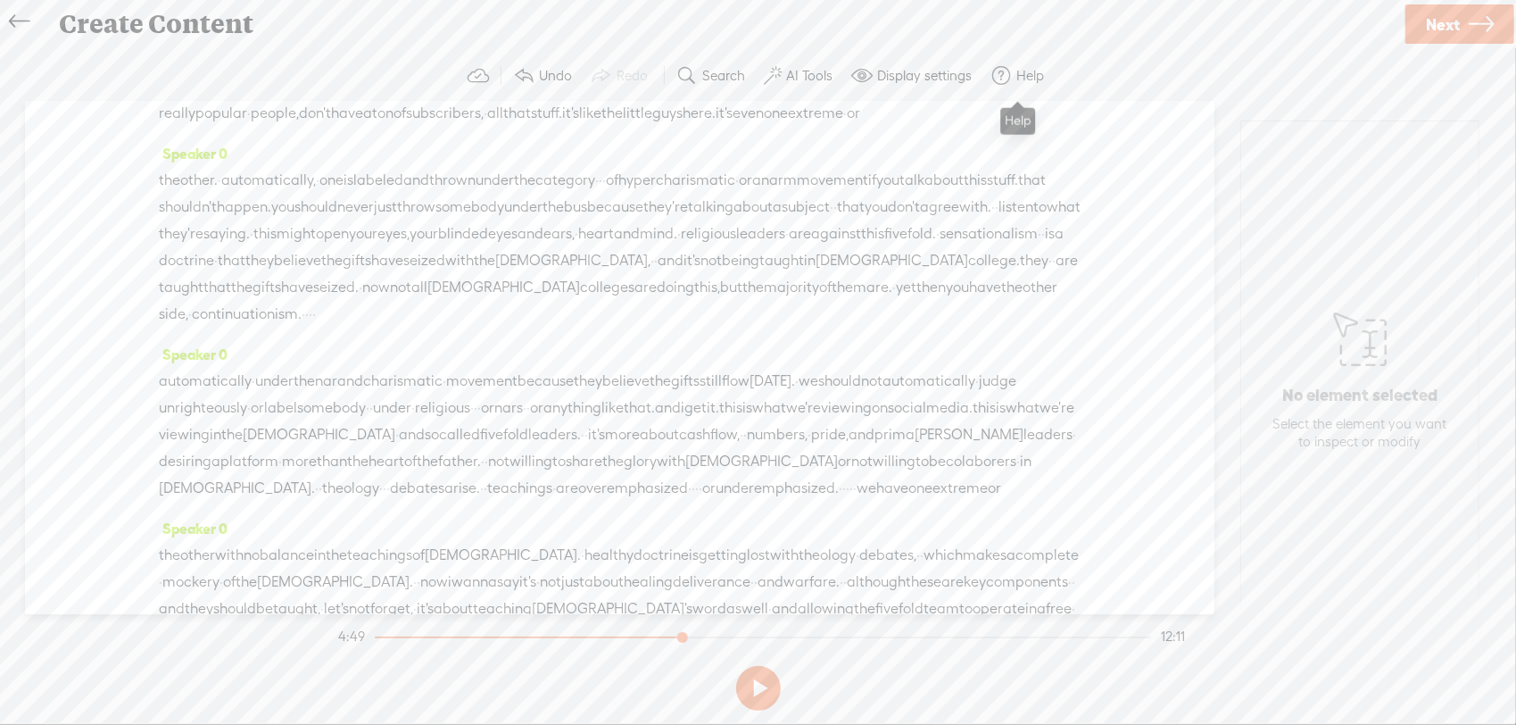
click at [805, 79] on label "AI Tools" at bounding box center [809, 76] width 46 height 18
click at [787, 423] on span at bounding box center [788, 426] width 32 height 12
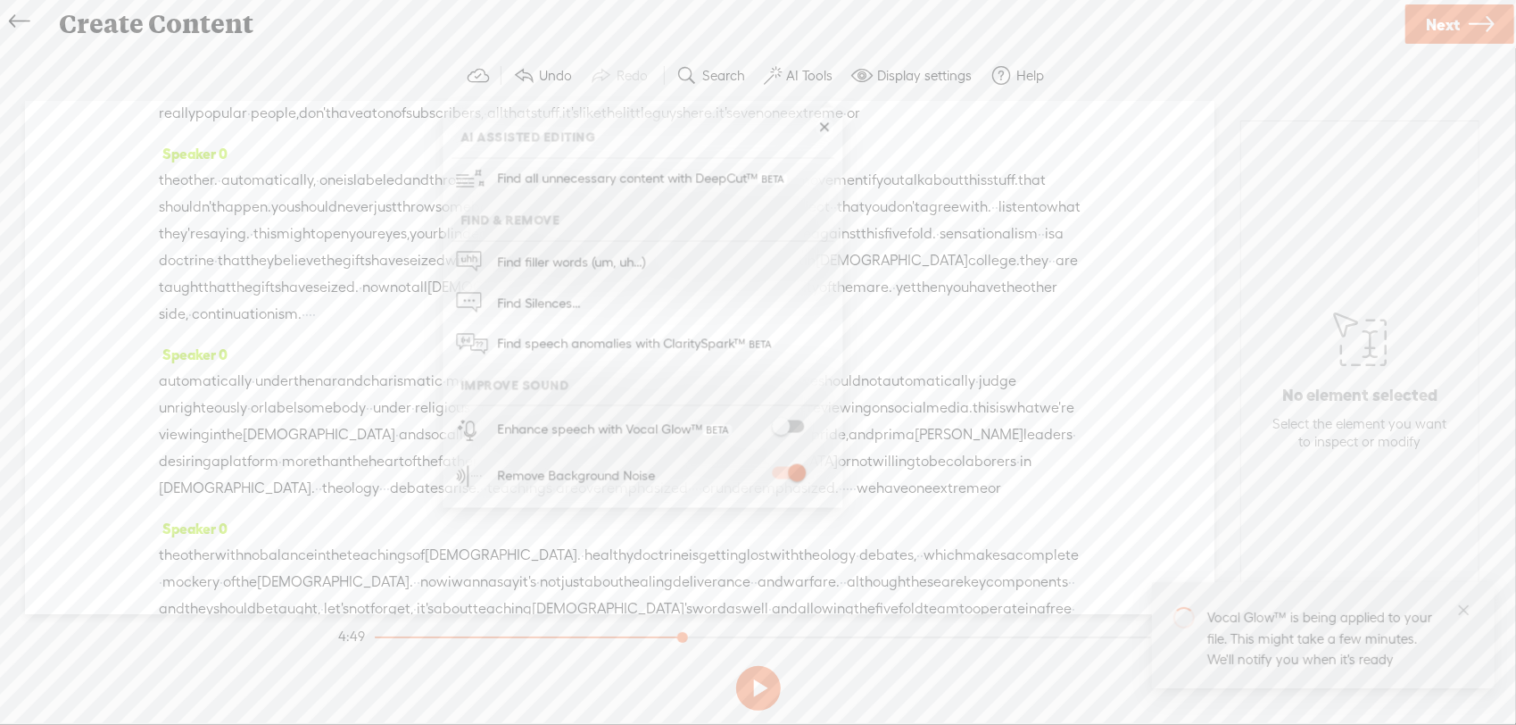
click at [784, 424] on span at bounding box center [788, 426] width 32 height 12
click at [912, 659] on section at bounding box center [758, 688] width 847 height 59
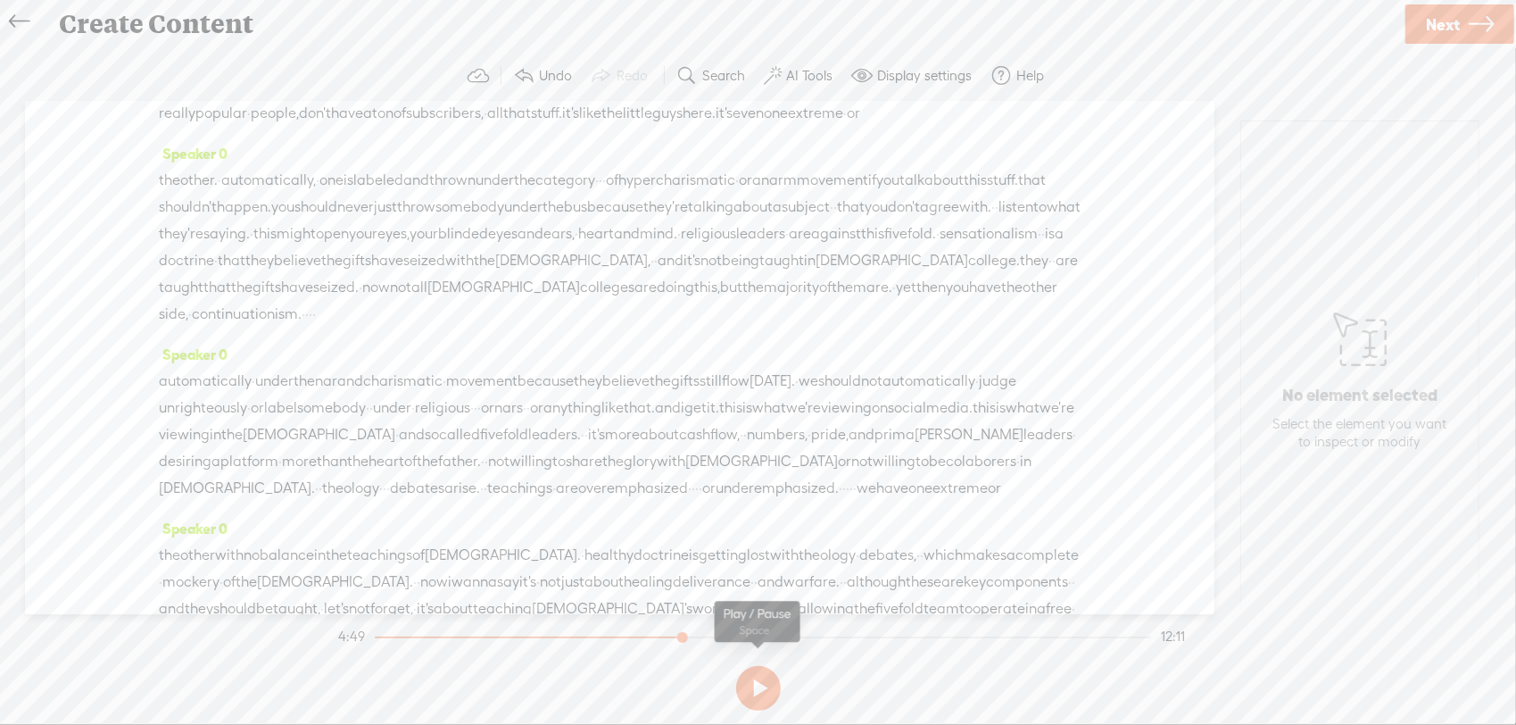
click at [743, 681] on button at bounding box center [758, 688] width 45 height 45
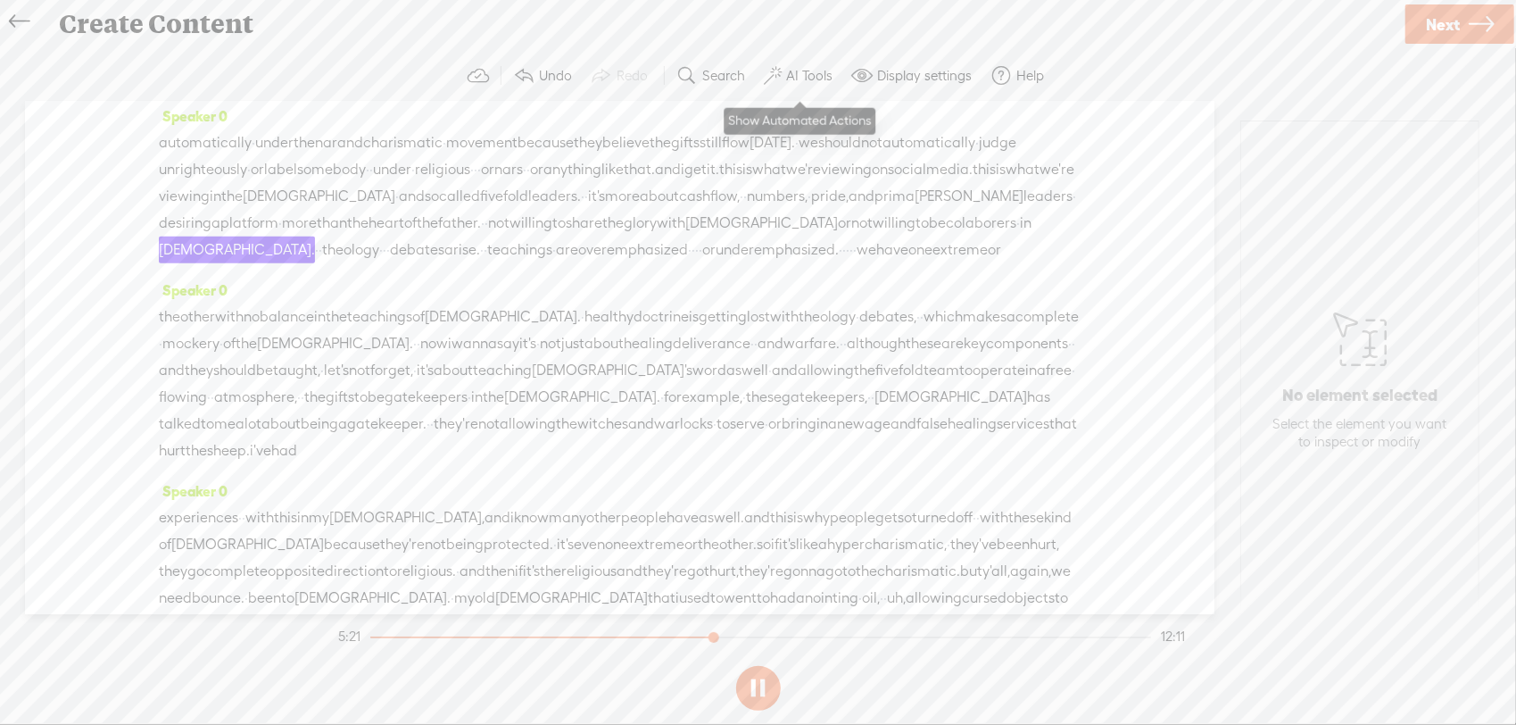
click at [792, 73] on label "AI Tools" at bounding box center [809, 76] width 46 height 18
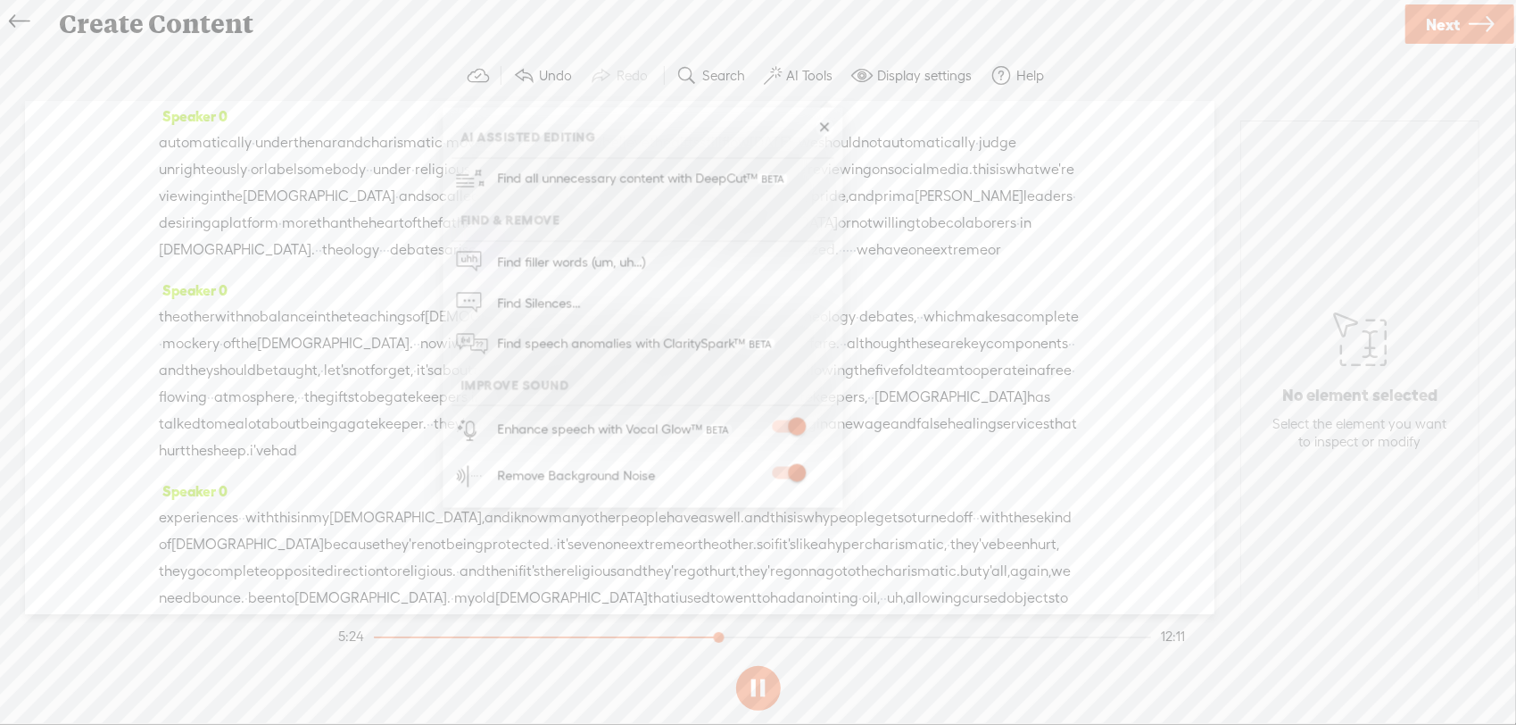
click at [834, 122] on ul "AI Assisted Editing Find all unnecessary content with DeepCut™ Find & Remove Fi…" at bounding box center [643, 308] width 400 height 382
click at [826, 122] on link at bounding box center [825, 128] width 18 height 18
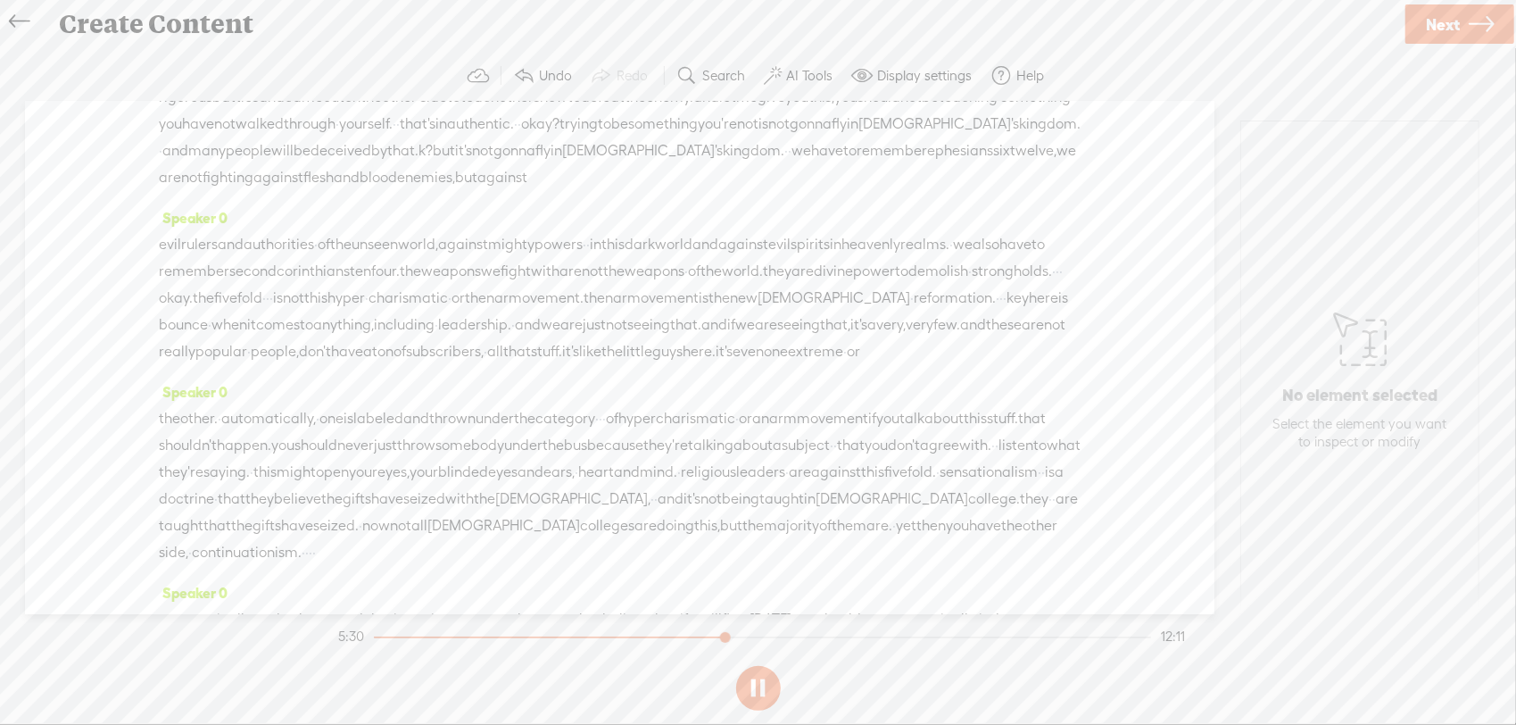
click at [398, 258] on span "unseen" at bounding box center [375, 244] width 46 height 27
click at [485, 291] on span "Play" at bounding box center [483, 285] width 28 height 18
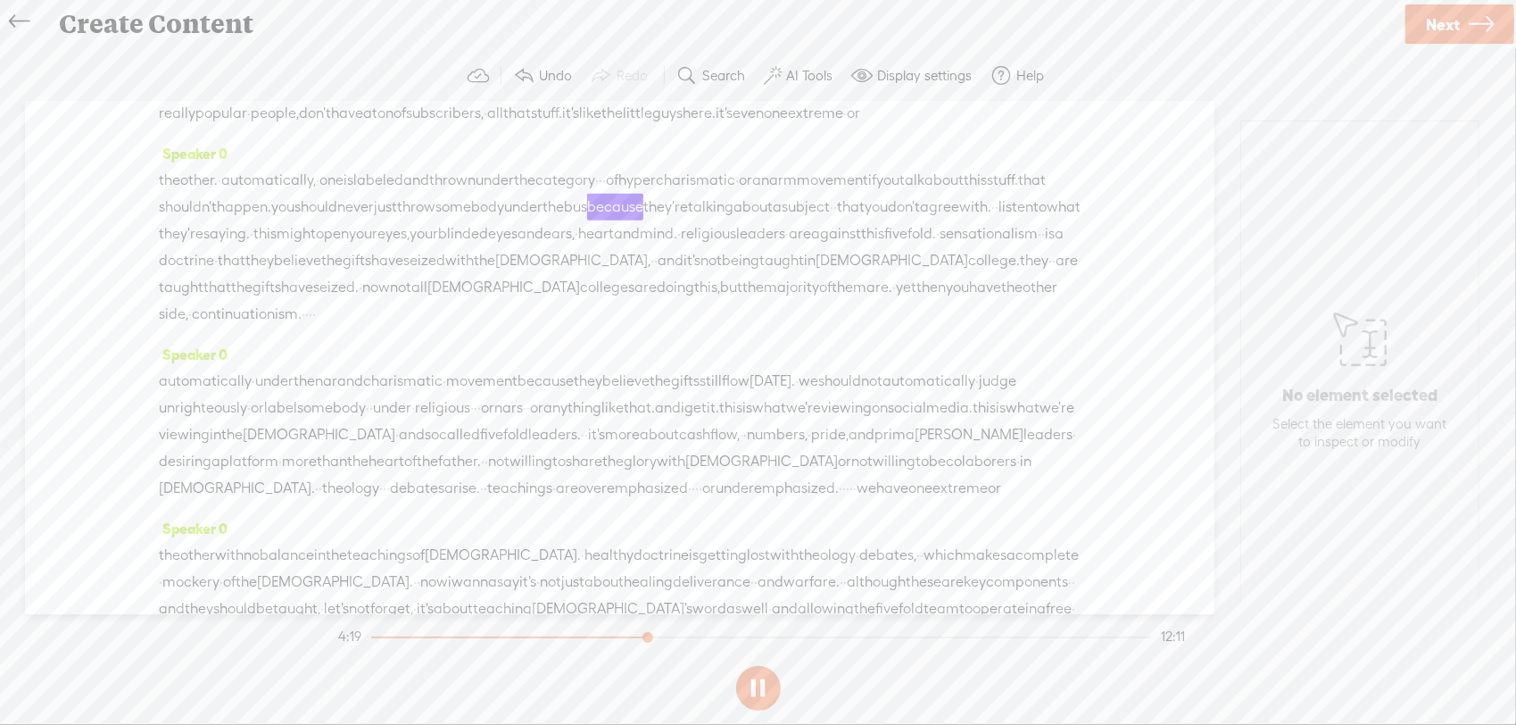
scroll to position [1280, 0]
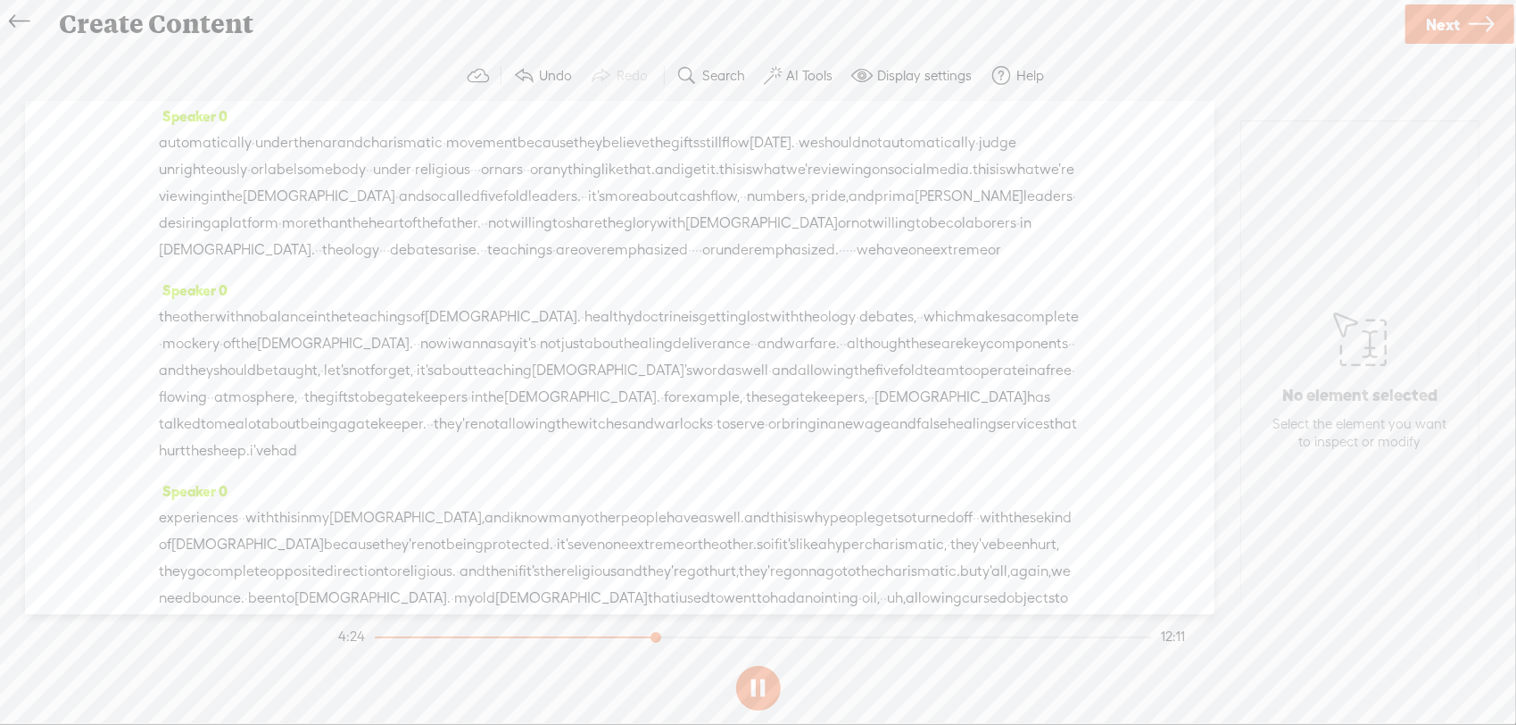
click at [425, 330] on span "of" at bounding box center [418, 316] width 12 height 27
click at [509, 411] on span at bounding box center [505, 412] width 27 height 32
click at [794, 69] on label "AI Tools" at bounding box center [809, 76] width 46 height 18
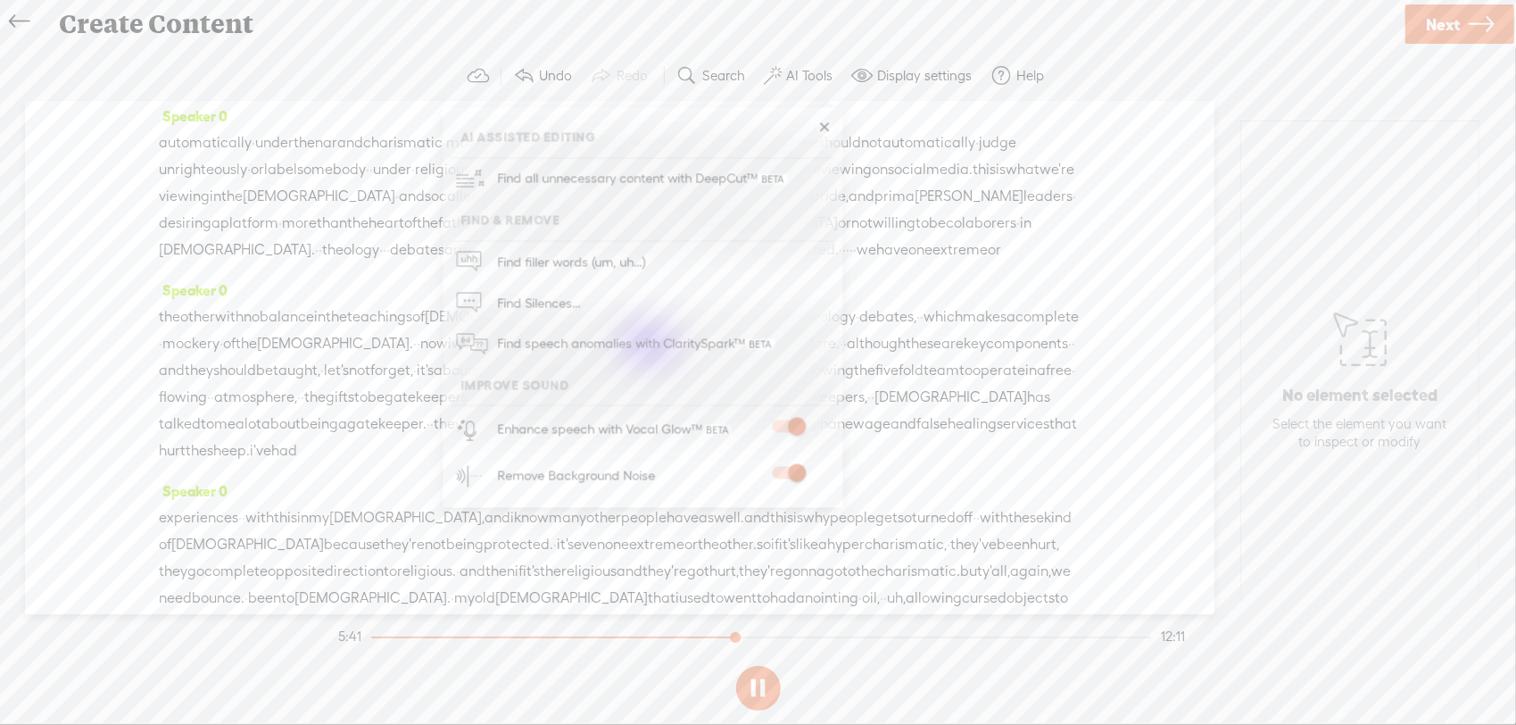
click at [816, 129] on link at bounding box center [825, 128] width 18 height 18
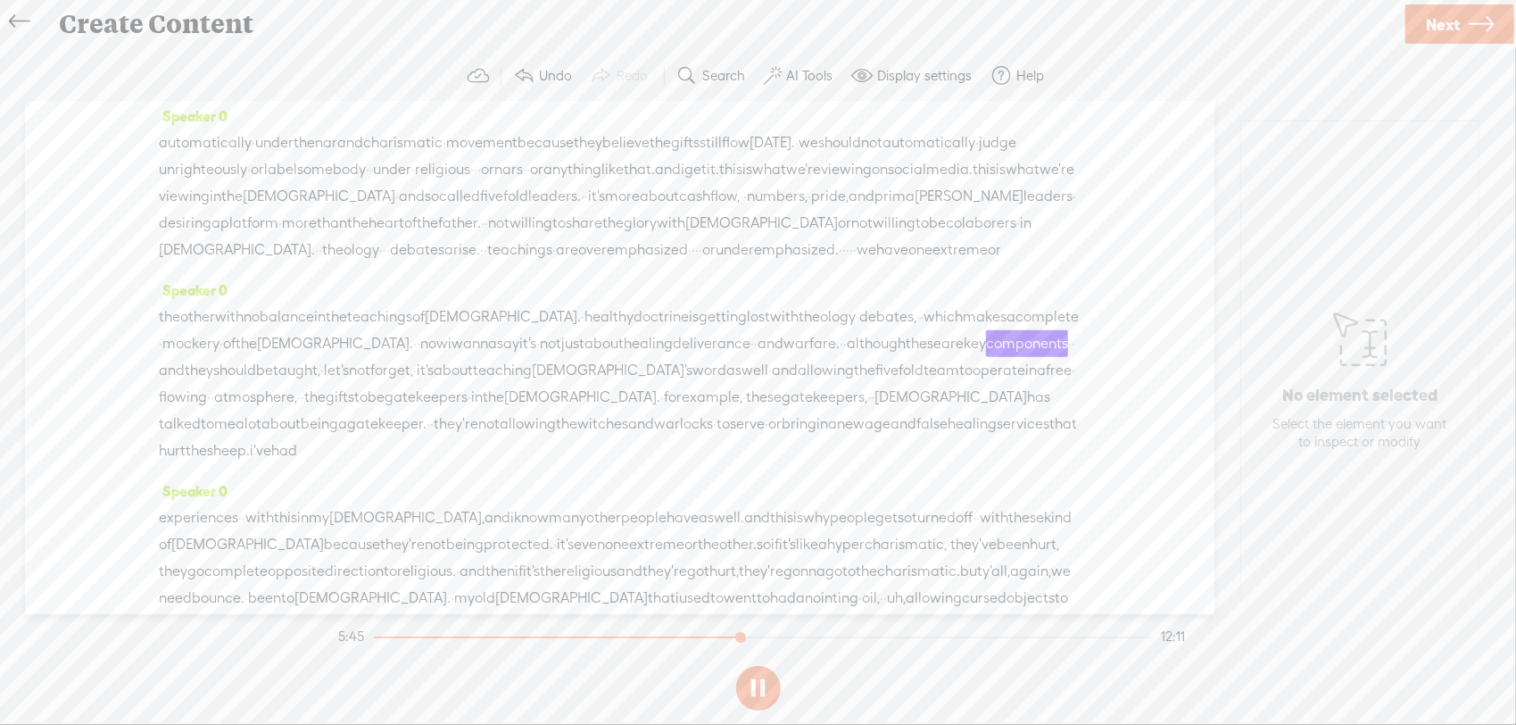
click at [585, 357] on span "just" at bounding box center [572, 343] width 23 height 27
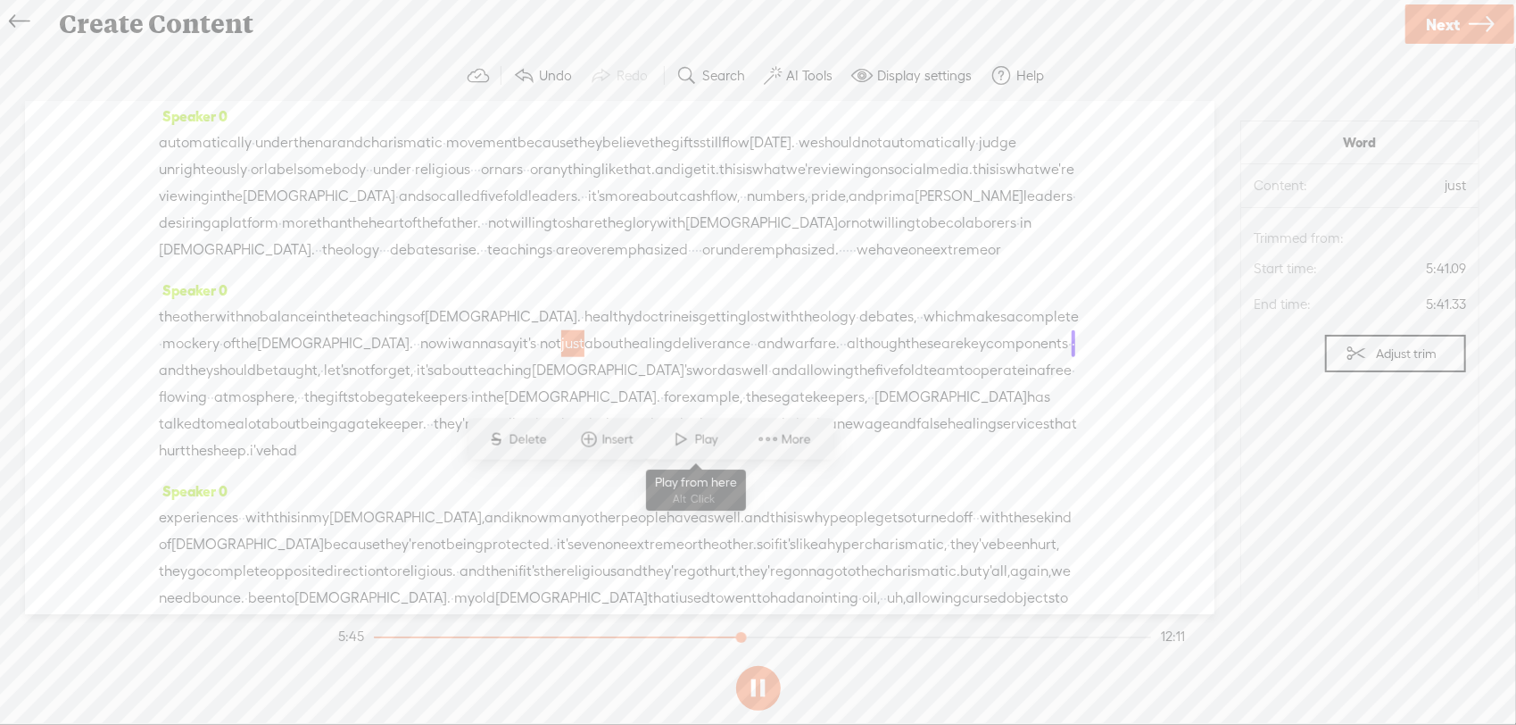
click at [676, 432] on span at bounding box center [681, 439] width 27 height 32
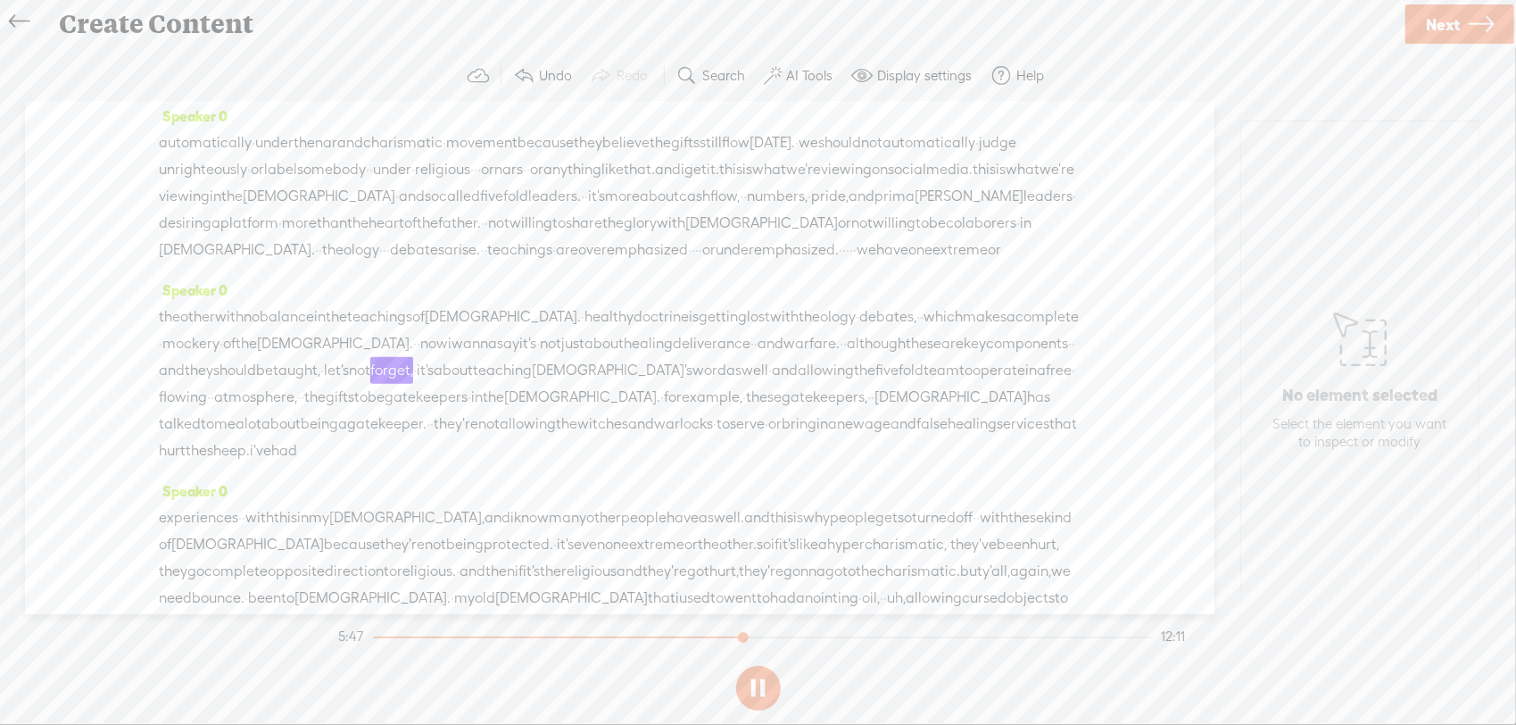
click at [1422, 36] on link "Next" at bounding box center [1460, 23] width 109 height 39
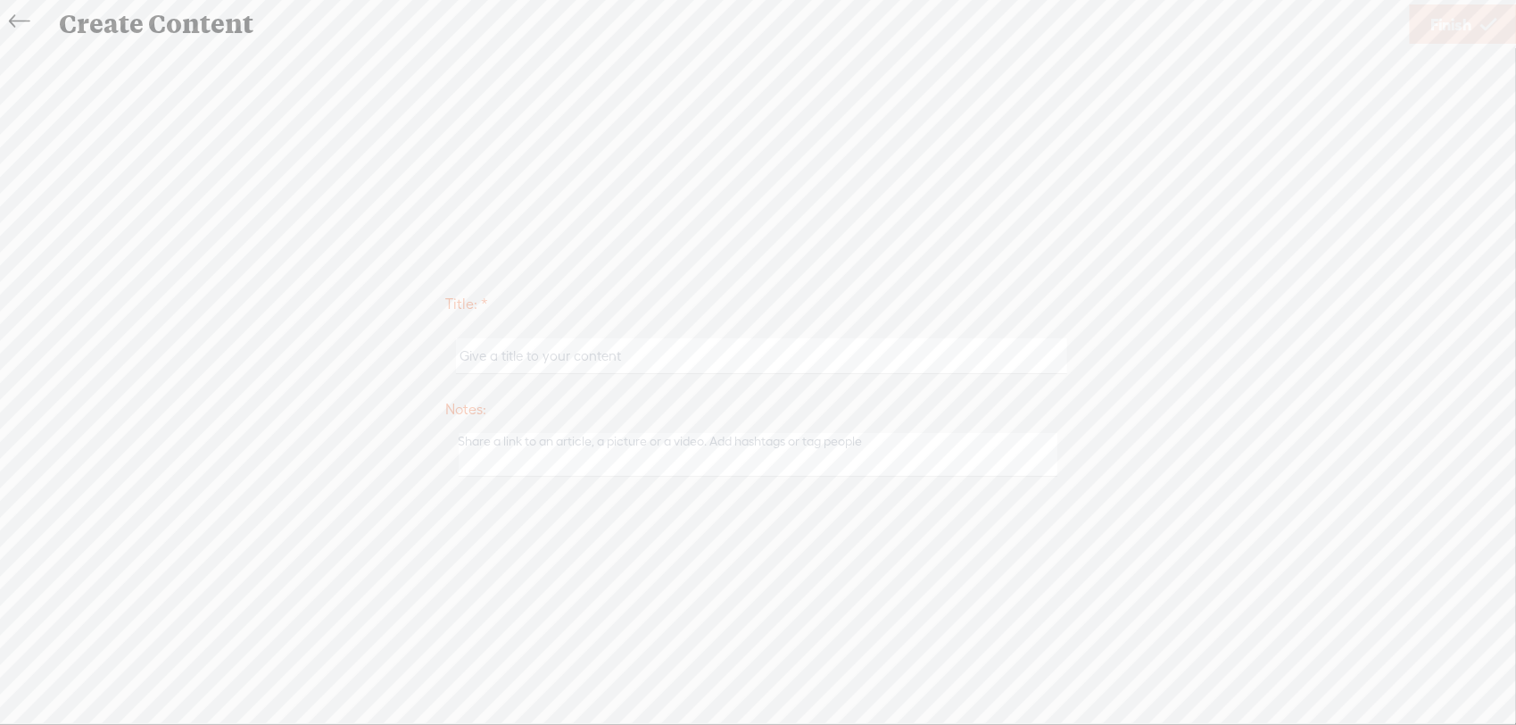
click at [868, 356] on input "text" at bounding box center [761, 355] width 611 height 35
click at [641, 356] on input "EPS 228- What is a True Five-fold Ministry & What it's NOT" at bounding box center [761, 355] width 611 height 35
type input "EPS 228- What is a True Five-Fold Ministry & What it's NOT"
click at [1435, 21] on span "Finish" at bounding box center [1451, 25] width 41 height 46
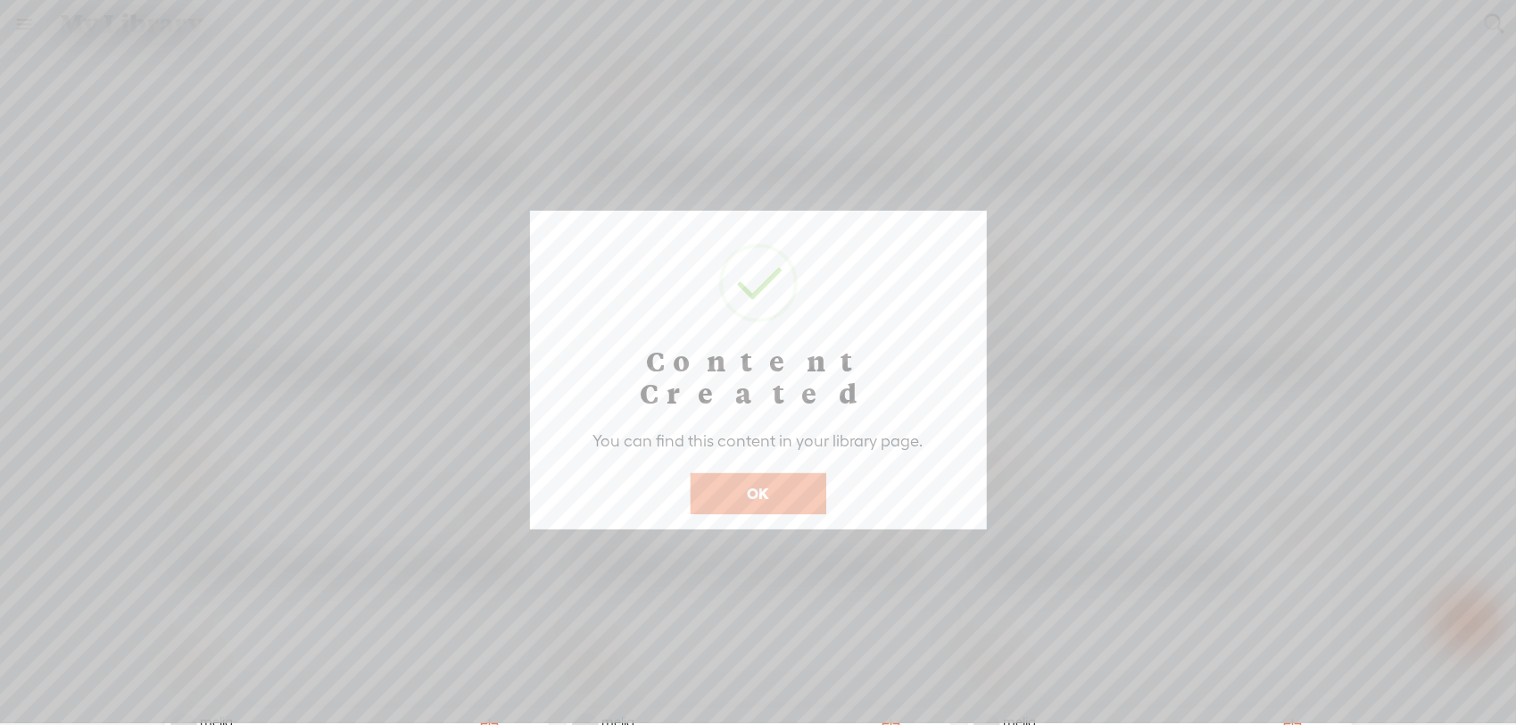
click at [812, 473] on button "OK" at bounding box center [759, 493] width 136 height 41
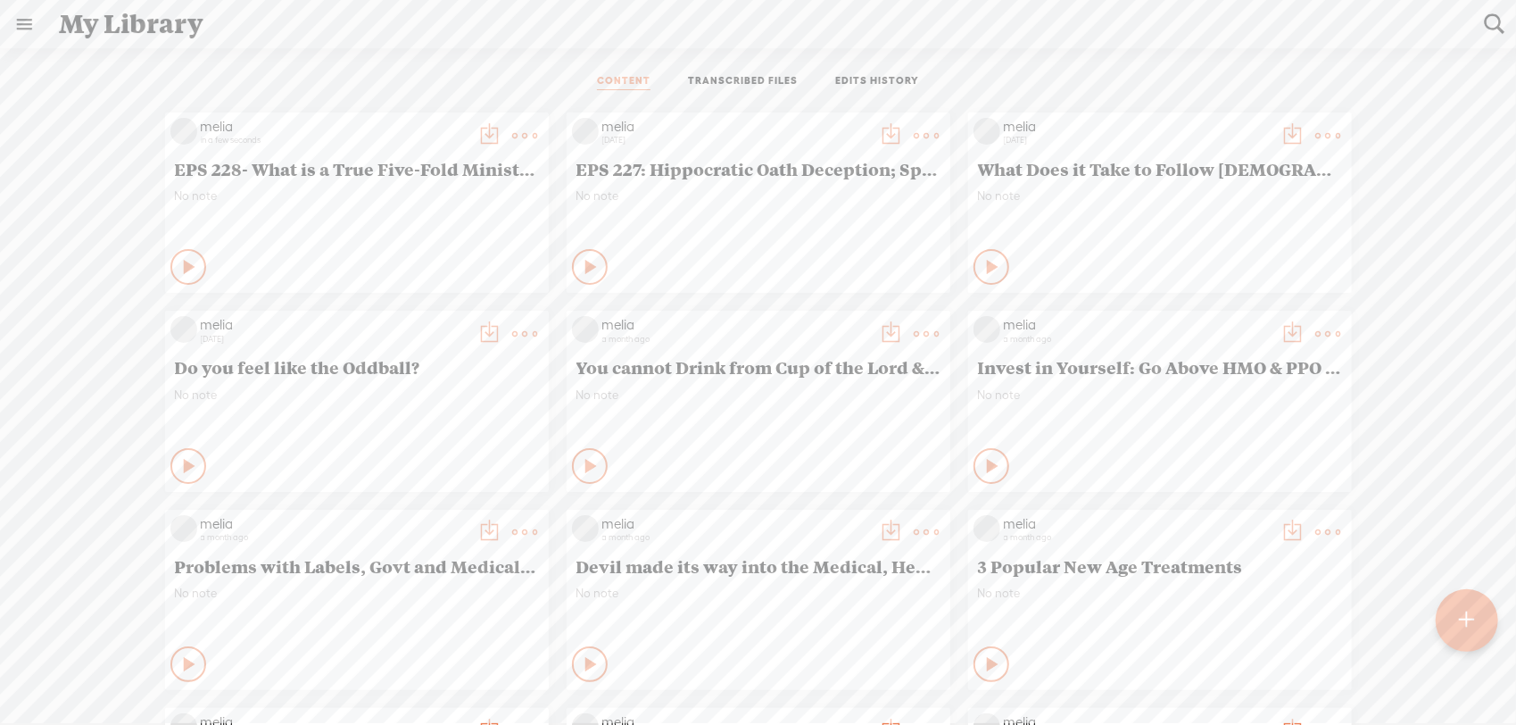
click at [181, 265] on icon at bounding box center [190, 267] width 18 height 18
